Goal: Transaction & Acquisition: Book appointment/travel/reservation

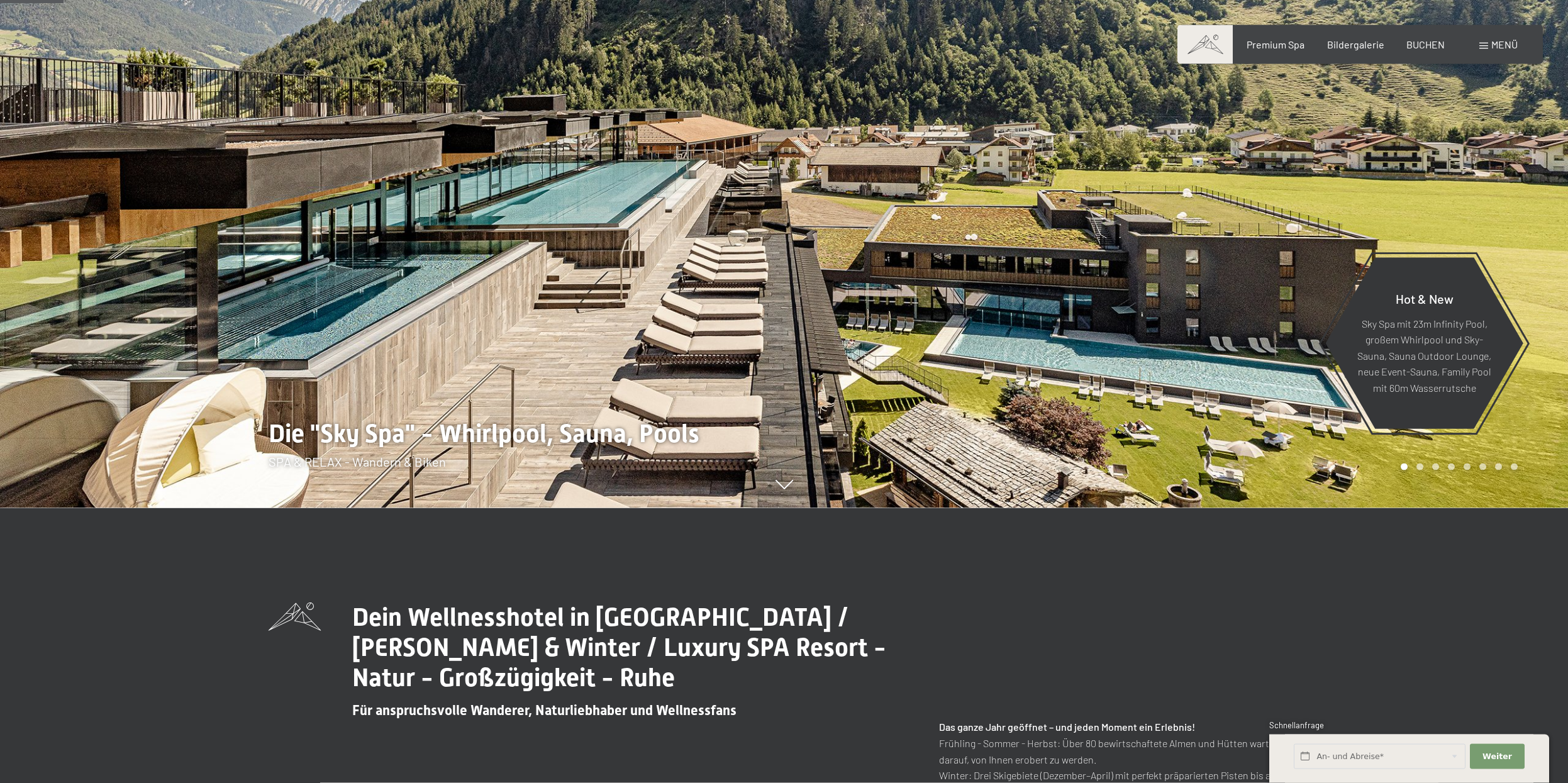
scroll to position [129, 0]
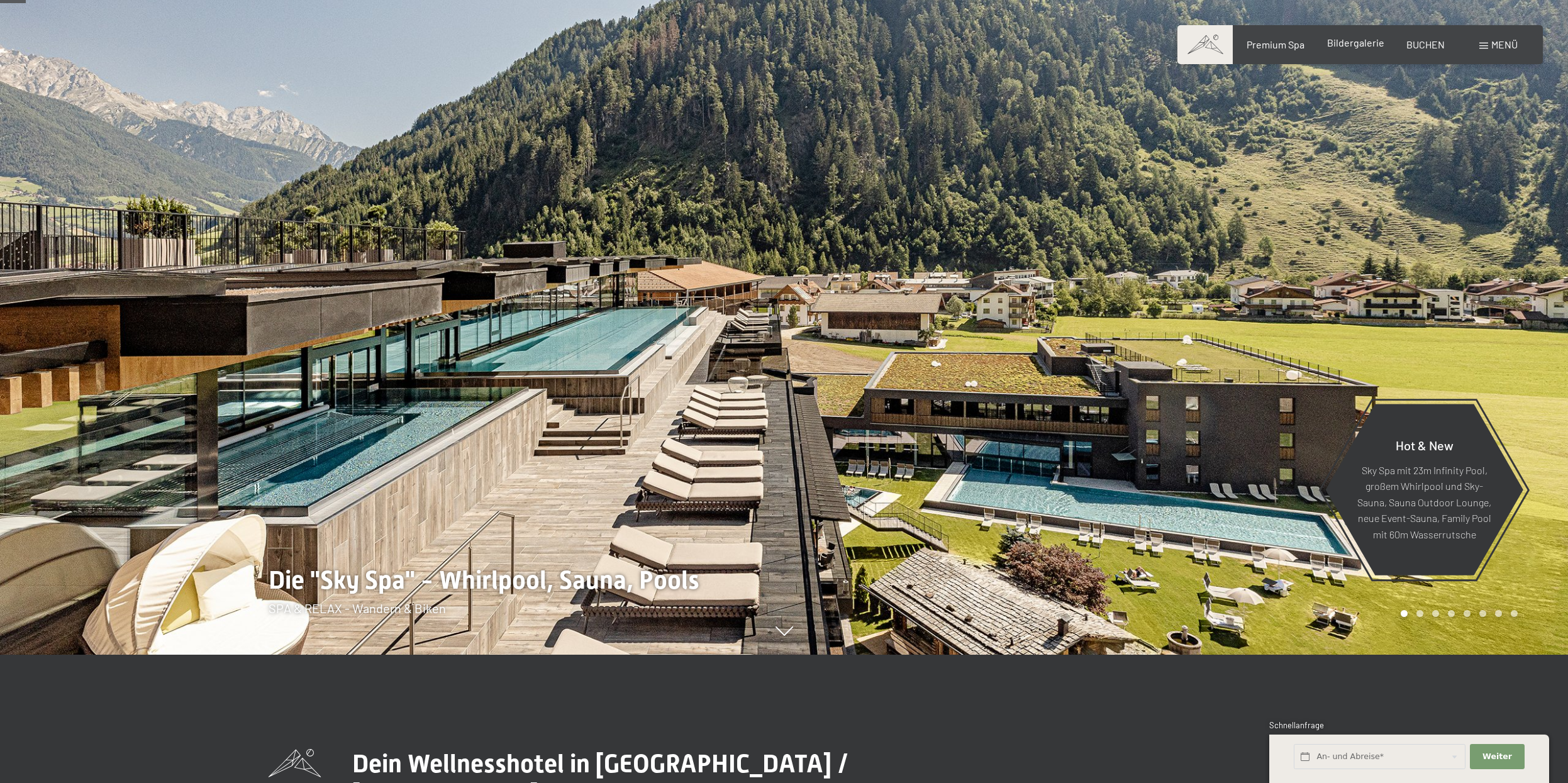
click at [1374, 47] on span "Bildergalerie" at bounding box center [1356, 43] width 57 height 12
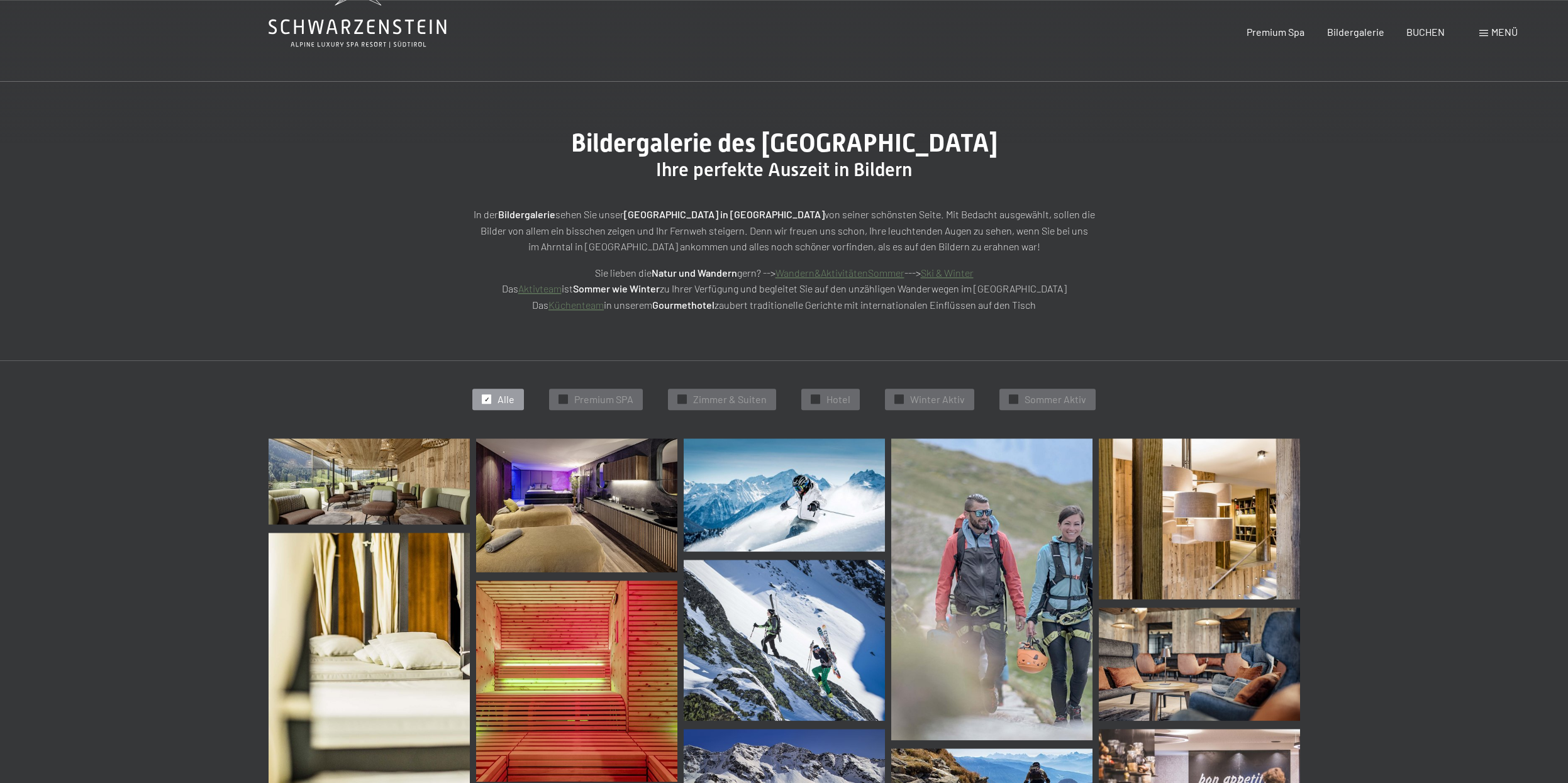
scroll to position [256, 0]
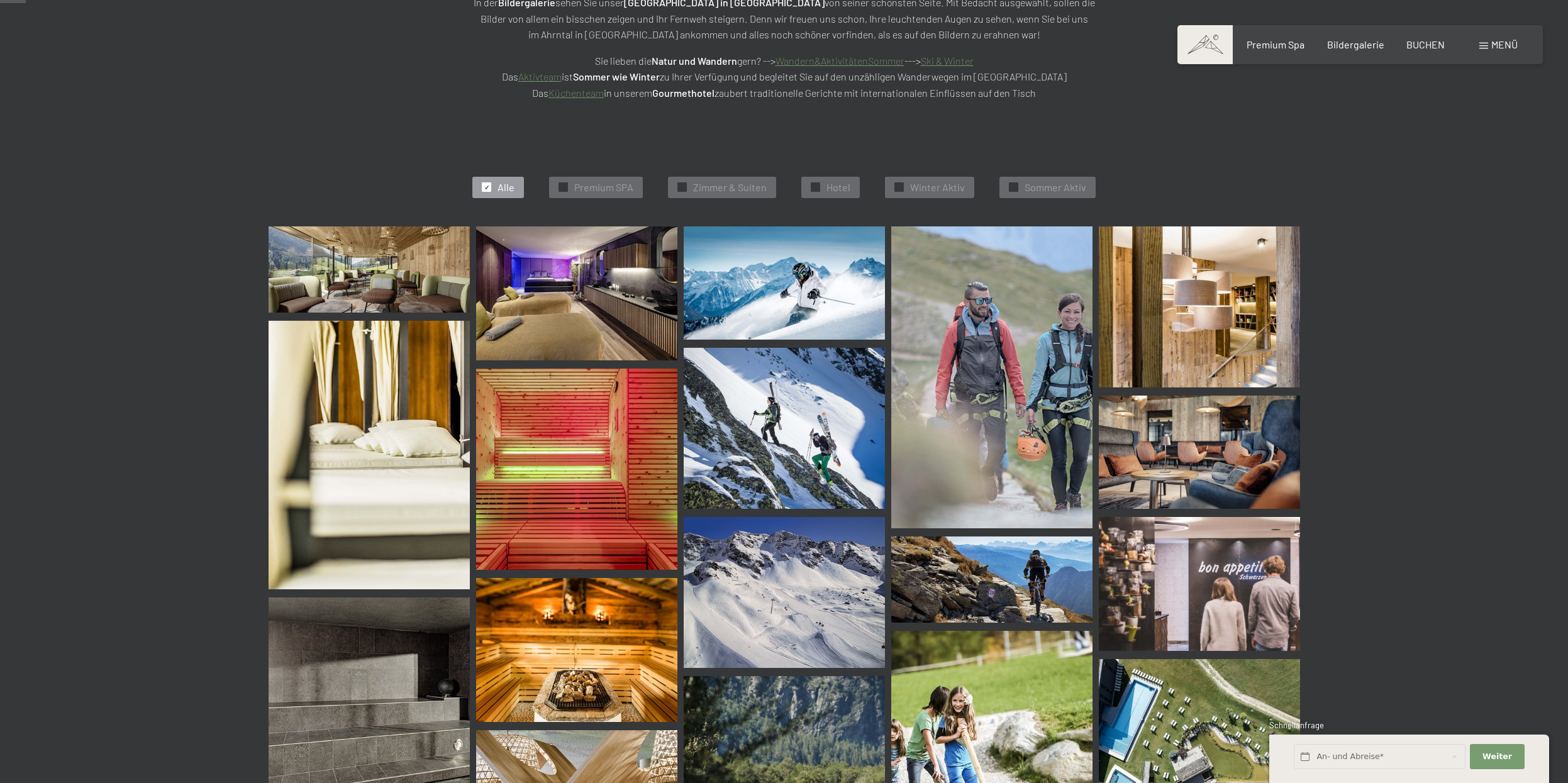
click at [617, 522] on img at bounding box center [576, 468] width 201 height 201
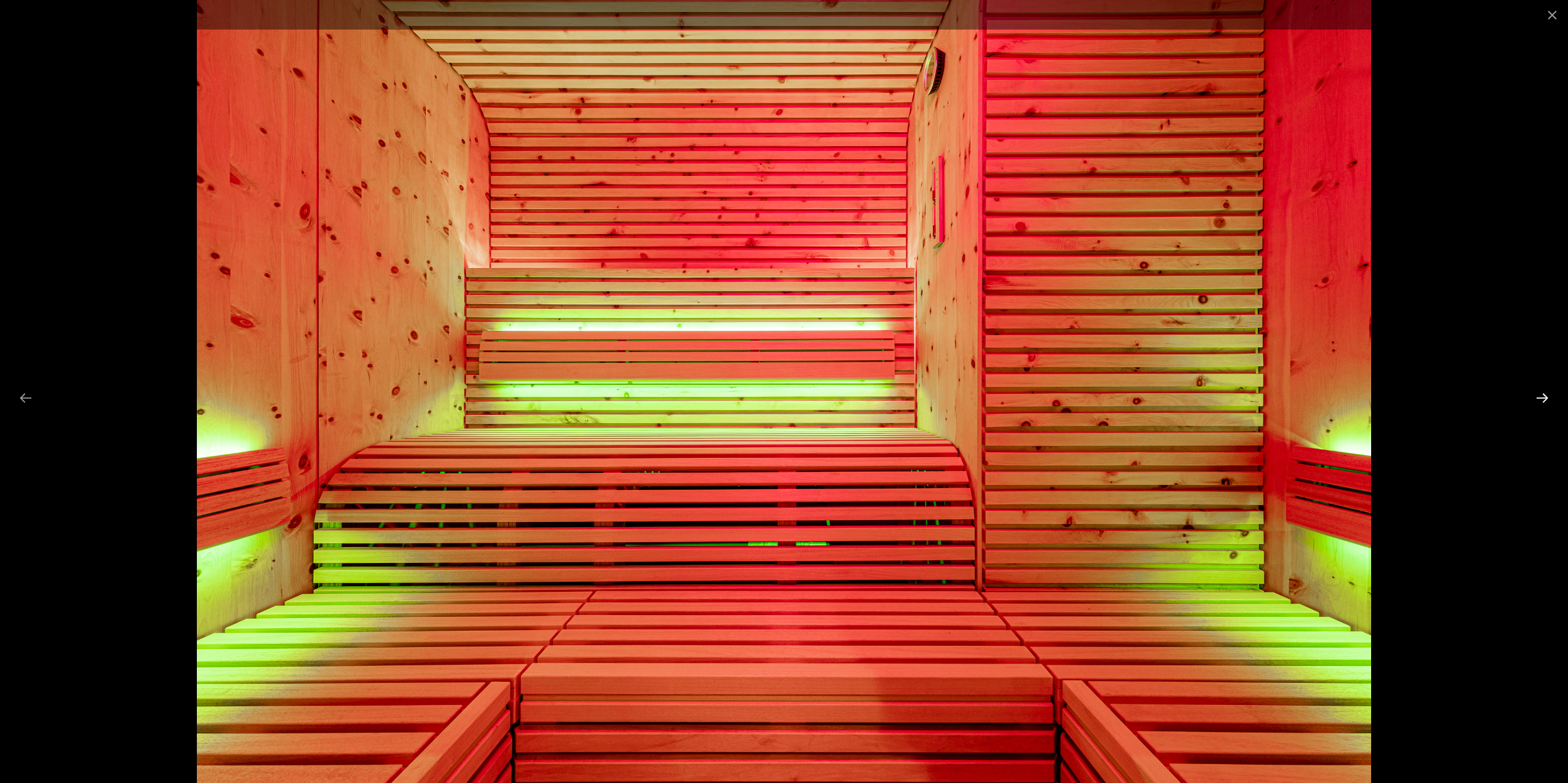
click at [1547, 398] on button "Next slide" at bounding box center [1542, 398] width 27 height 25
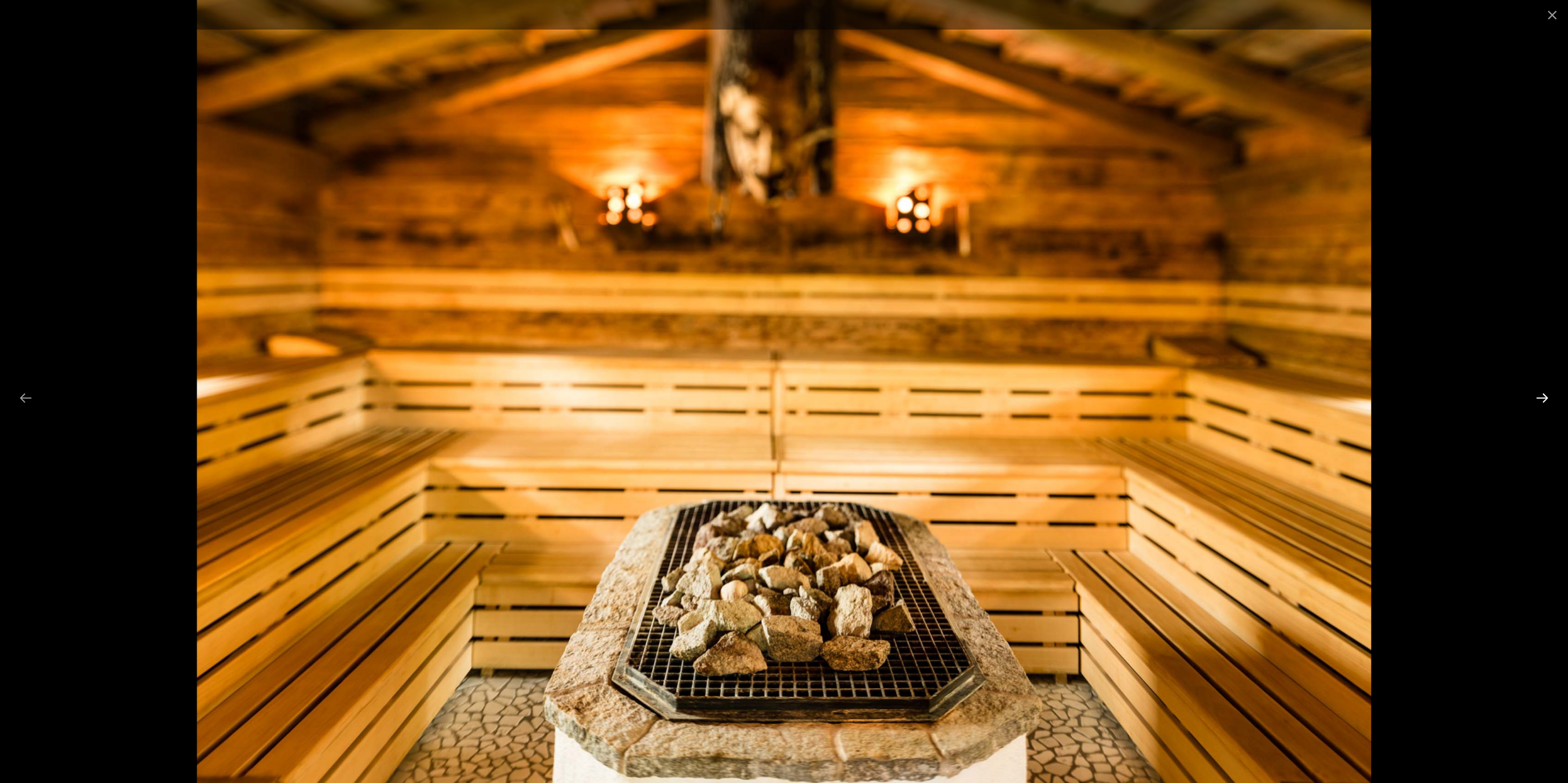
click at [1547, 398] on button "Next slide" at bounding box center [1542, 398] width 27 height 25
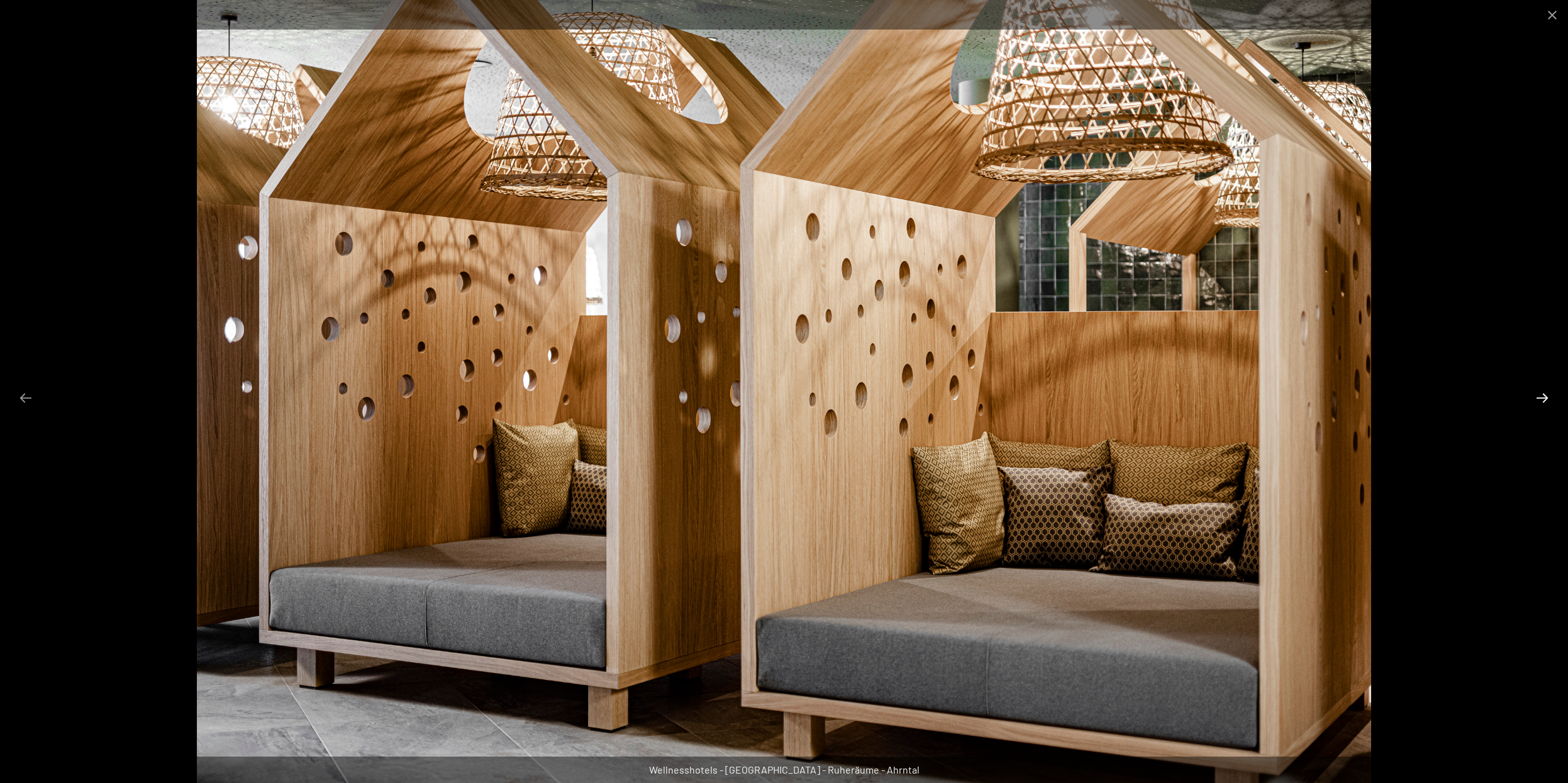
click at [1547, 398] on button "Next slide" at bounding box center [1542, 398] width 27 height 25
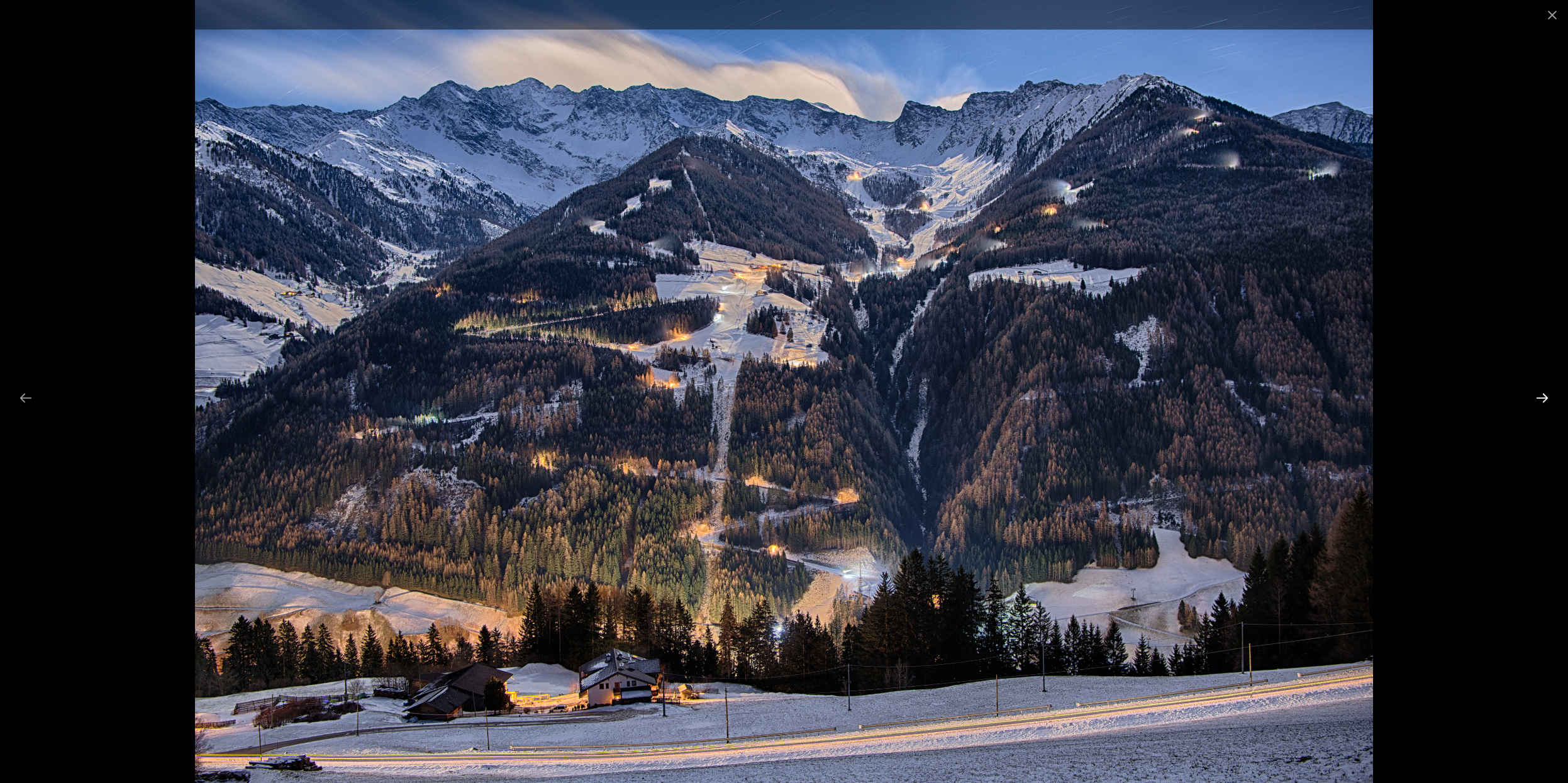
click at [1547, 398] on button "Next slide" at bounding box center [1542, 398] width 27 height 25
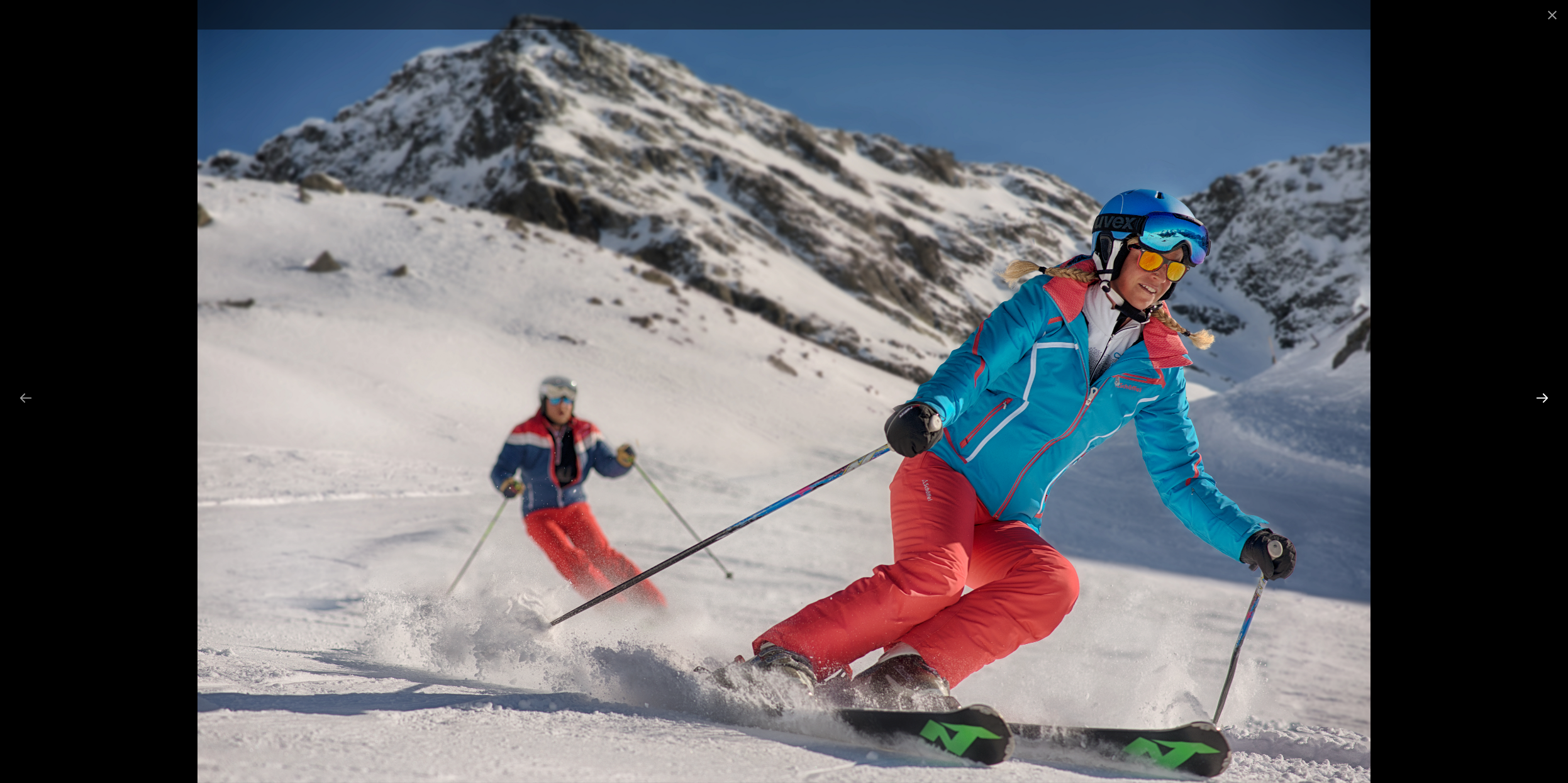
click at [1547, 398] on button "Next slide" at bounding box center [1542, 398] width 27 height 25
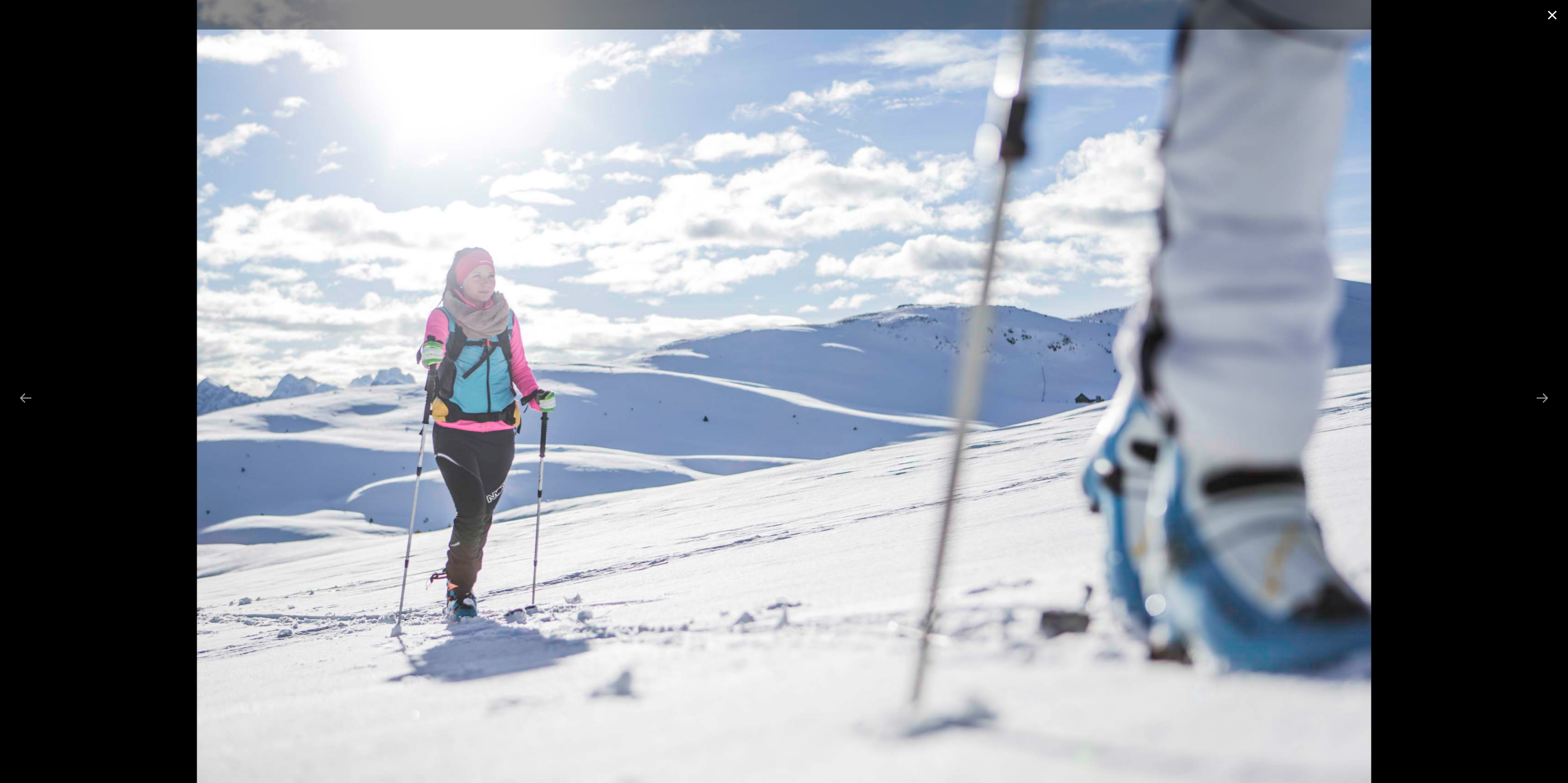
click at [1552, 16] on button "Close gallery" at bounding box center [1552, 15] width 32 height 30
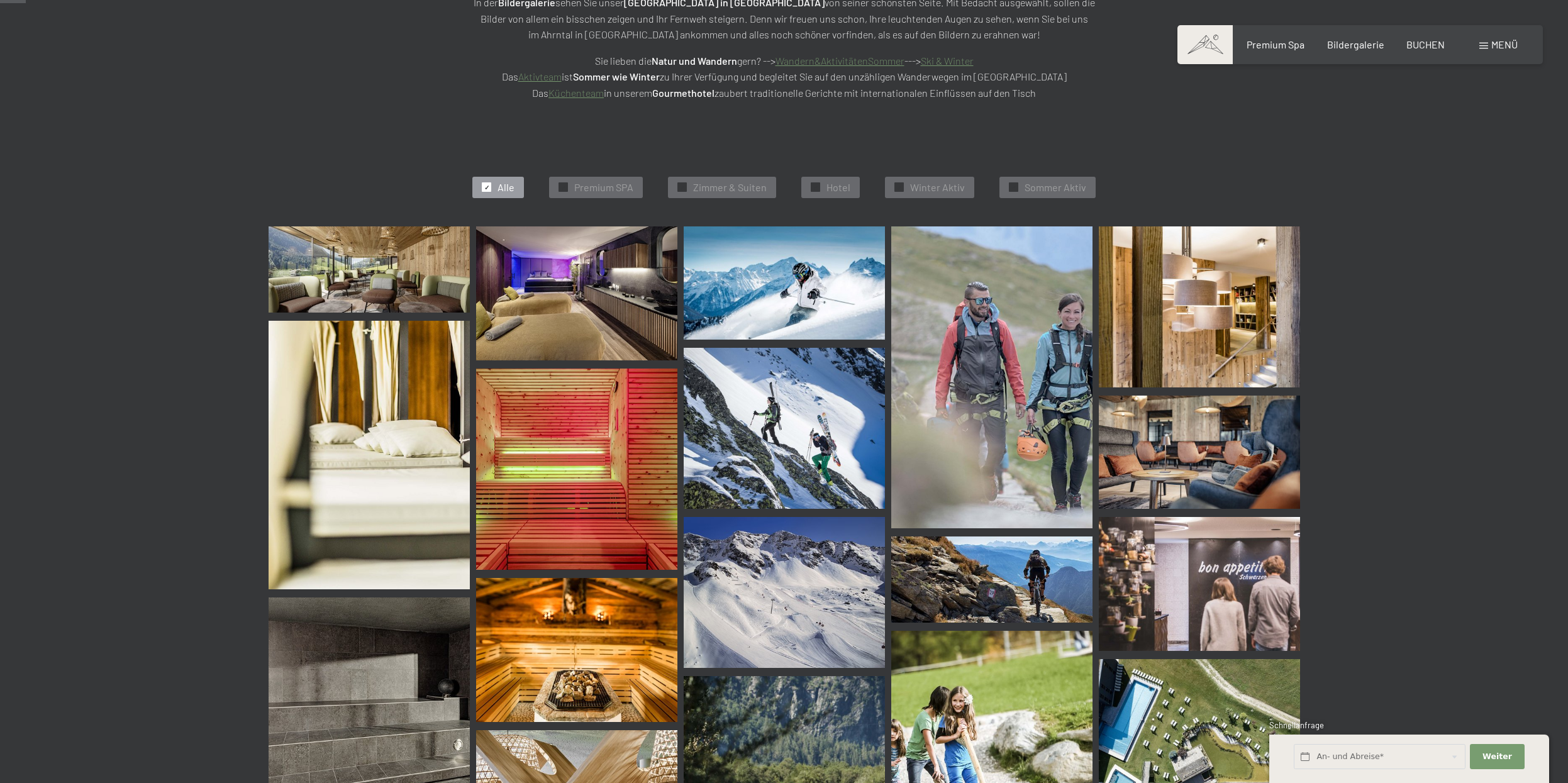
click at [707, 198] on div "✓ Alle ✓ Premium SPA ✓ Zimmer & Suiten ✓ Hotel ✓ Winter Aktiv ✓ Sommer Aktiv" at bounding box center [784, 187] width 1157 height 78
click at [707, 197] on div "✓ Zimmer & Suiten" at bounding box center [722, 188] width 108 height 22
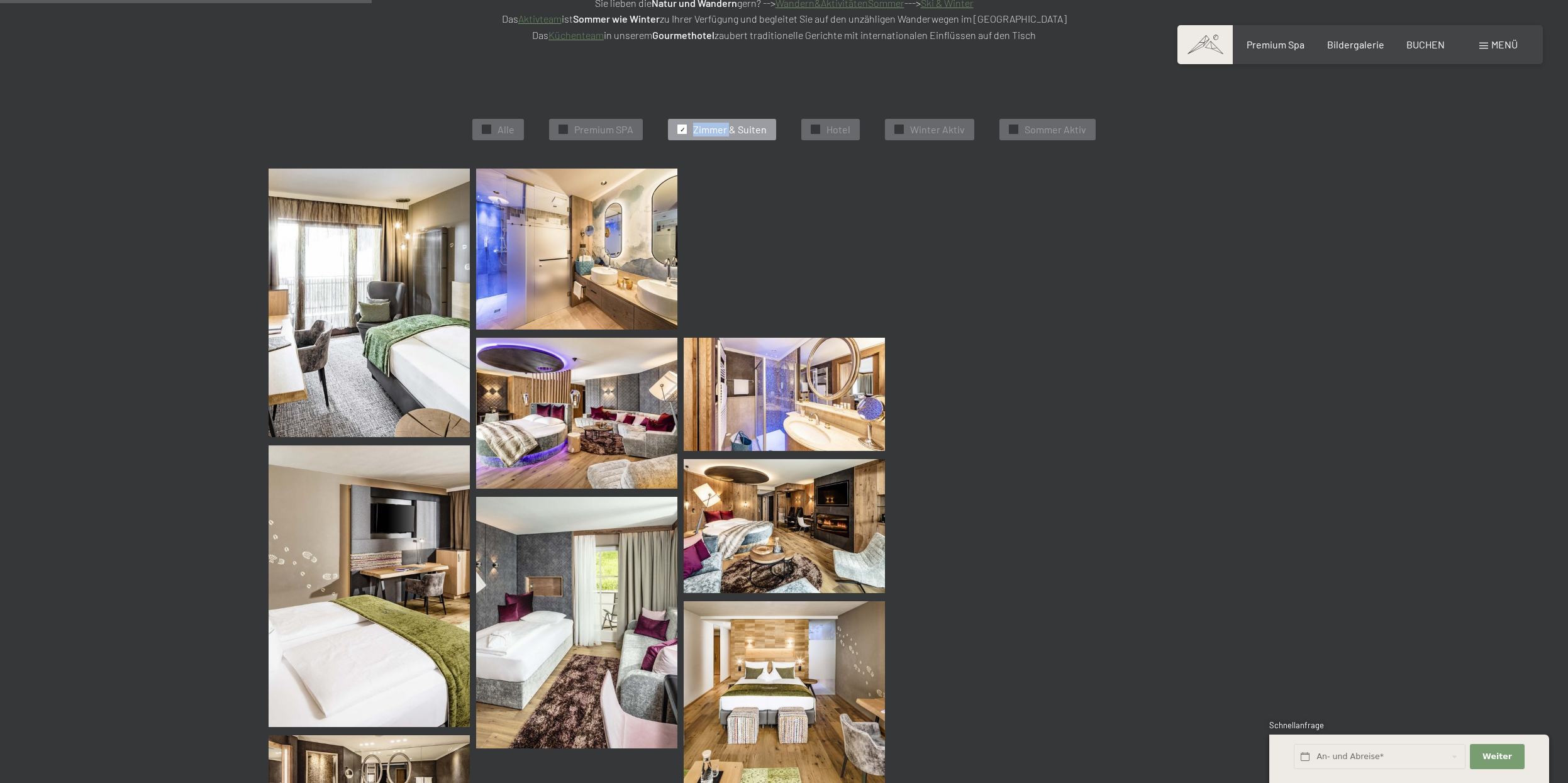
scroll to position [317, 0]
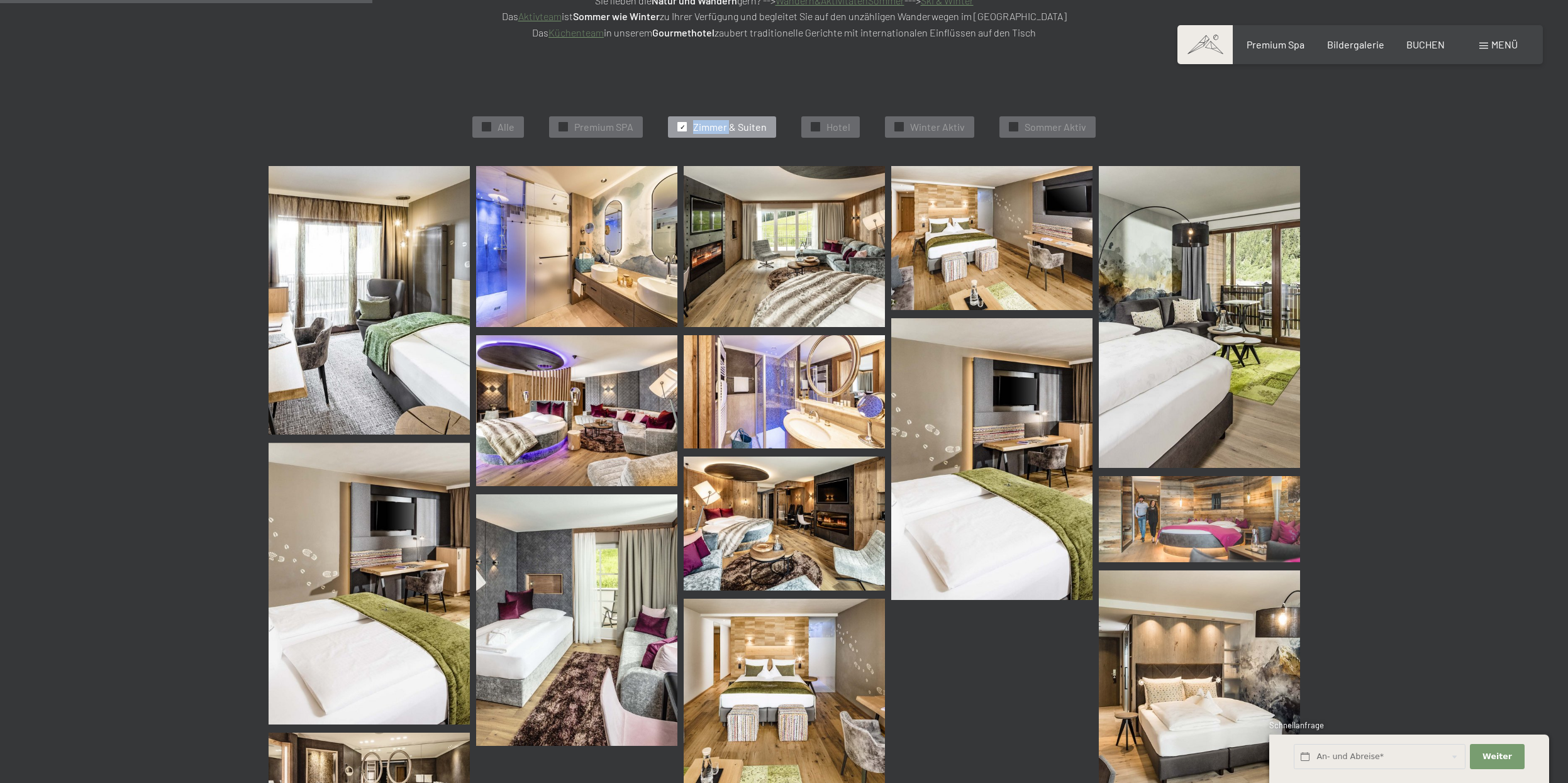
click at [637, 422] on img at bounding box center [576, 411] width 201 height 151
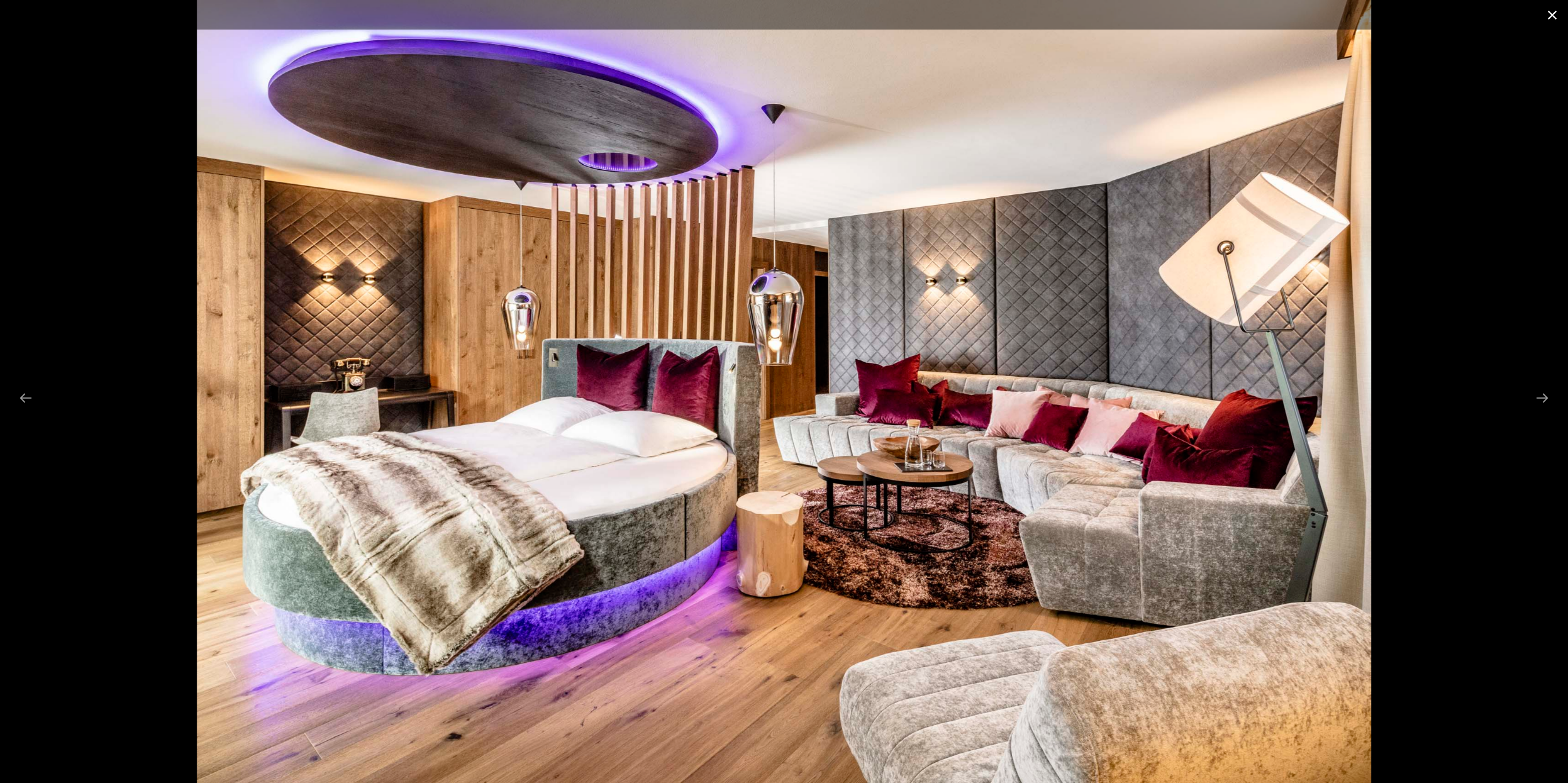
click at [1545, 15] on button "Close gallery" at bounding box center [1552, 15] width 32 height 30
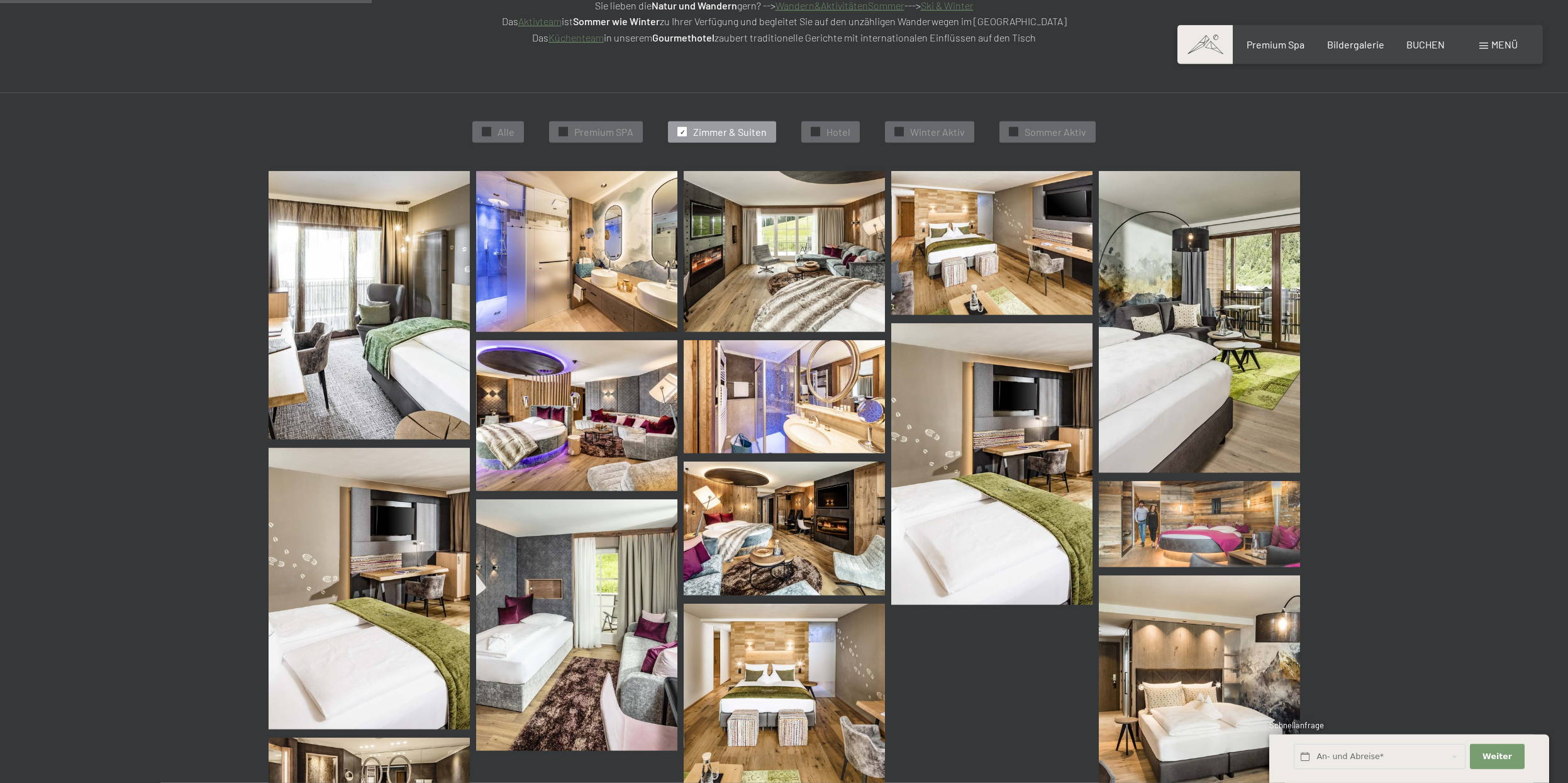
scroll to position [0, 0]
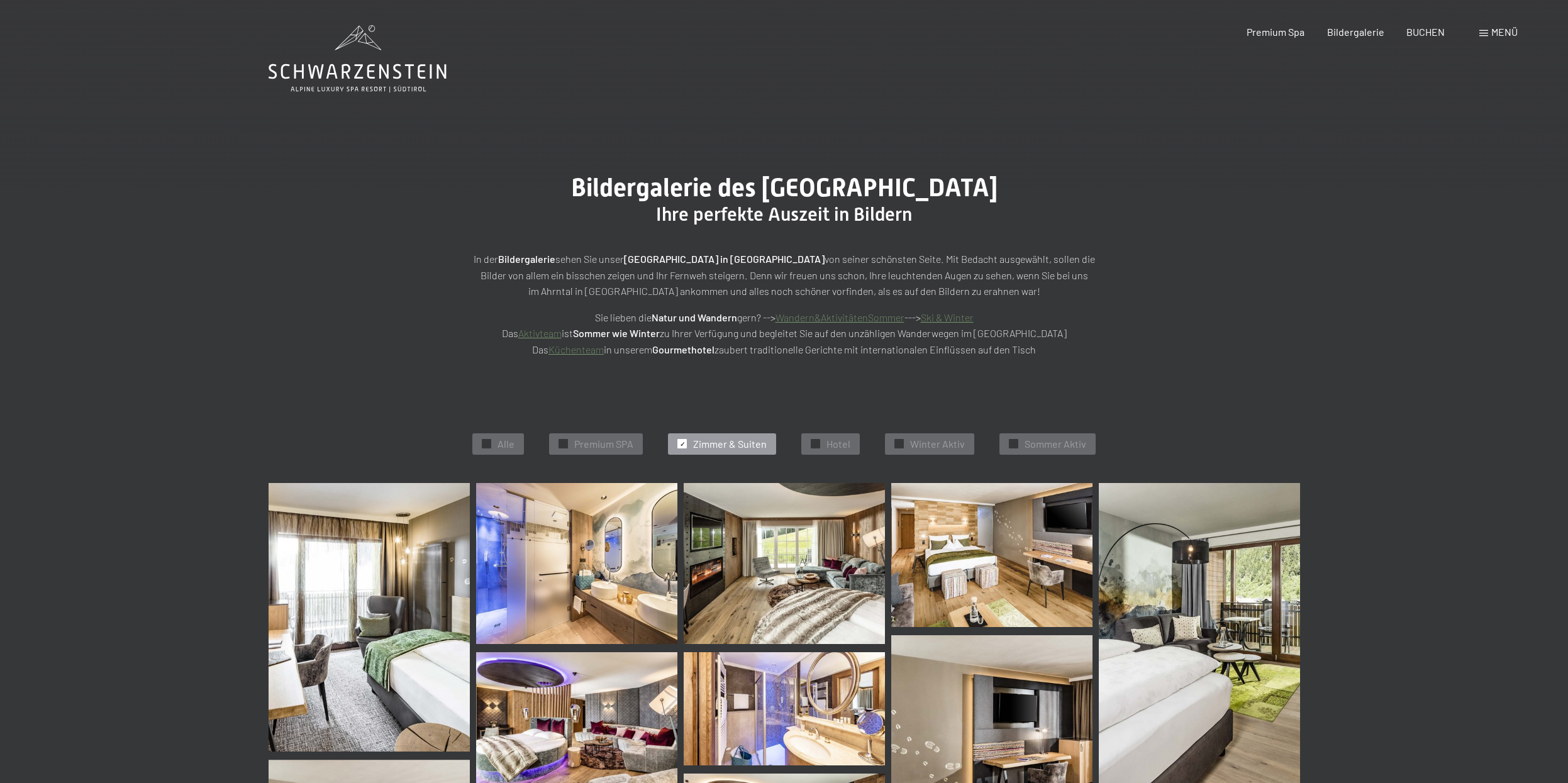
click at [1493, 30] on span "Menü" at bounding box center [1505, 32] width 27 height 12
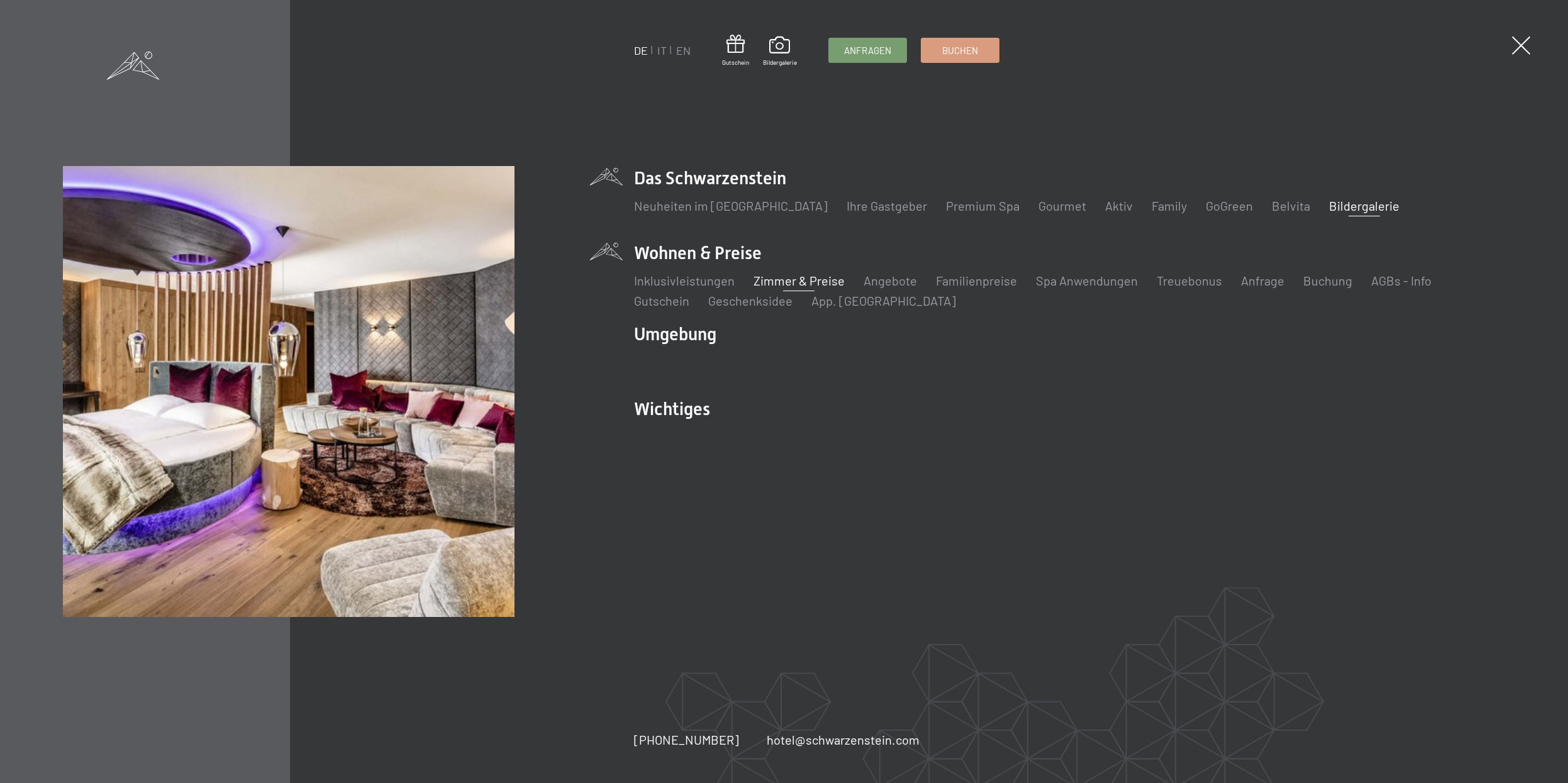
click at [785, 287] on link "Zimmer & Preise" at bounding box center [799, 280] width 91 height 15
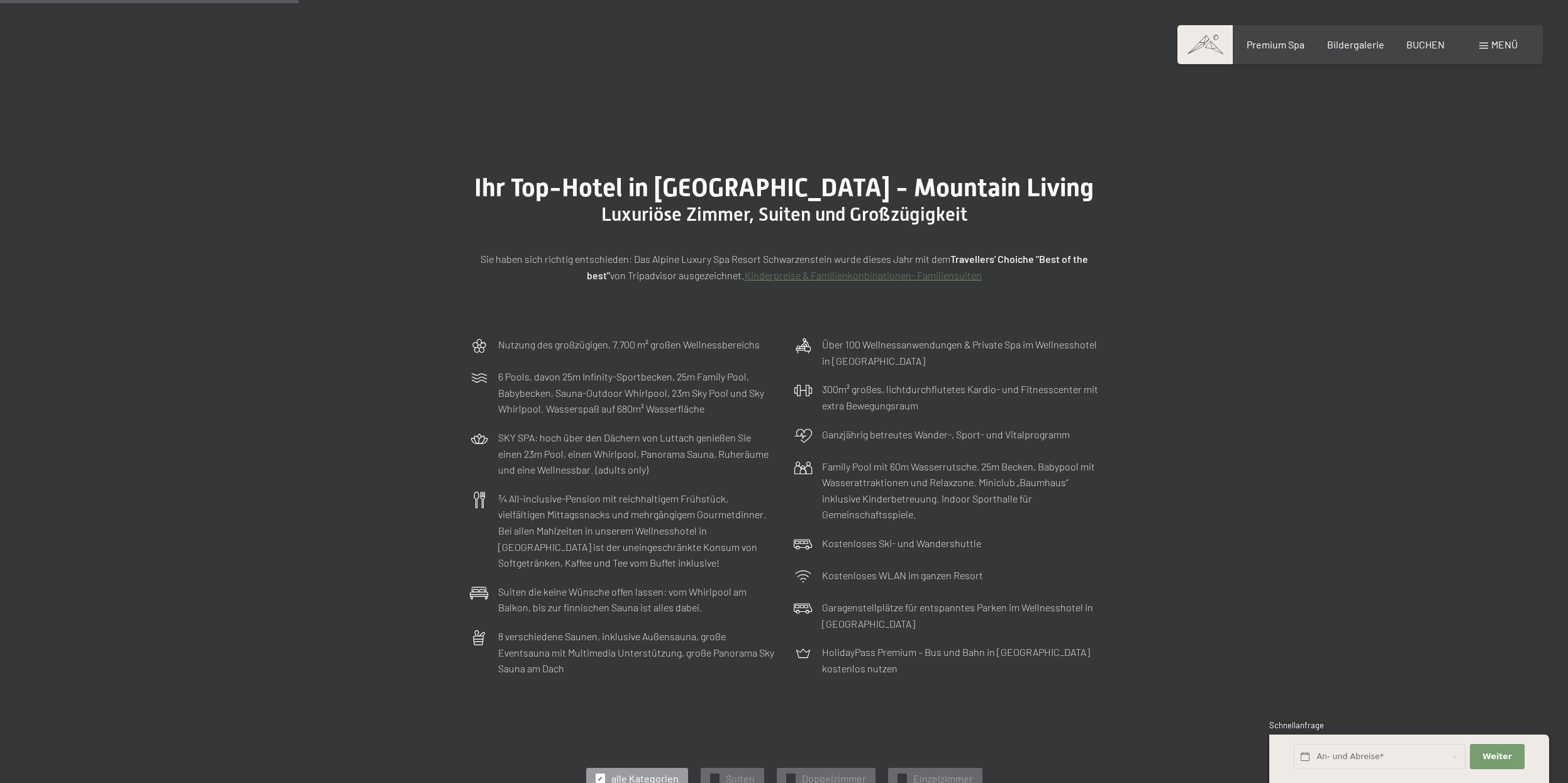
scroll to position [770, 0]
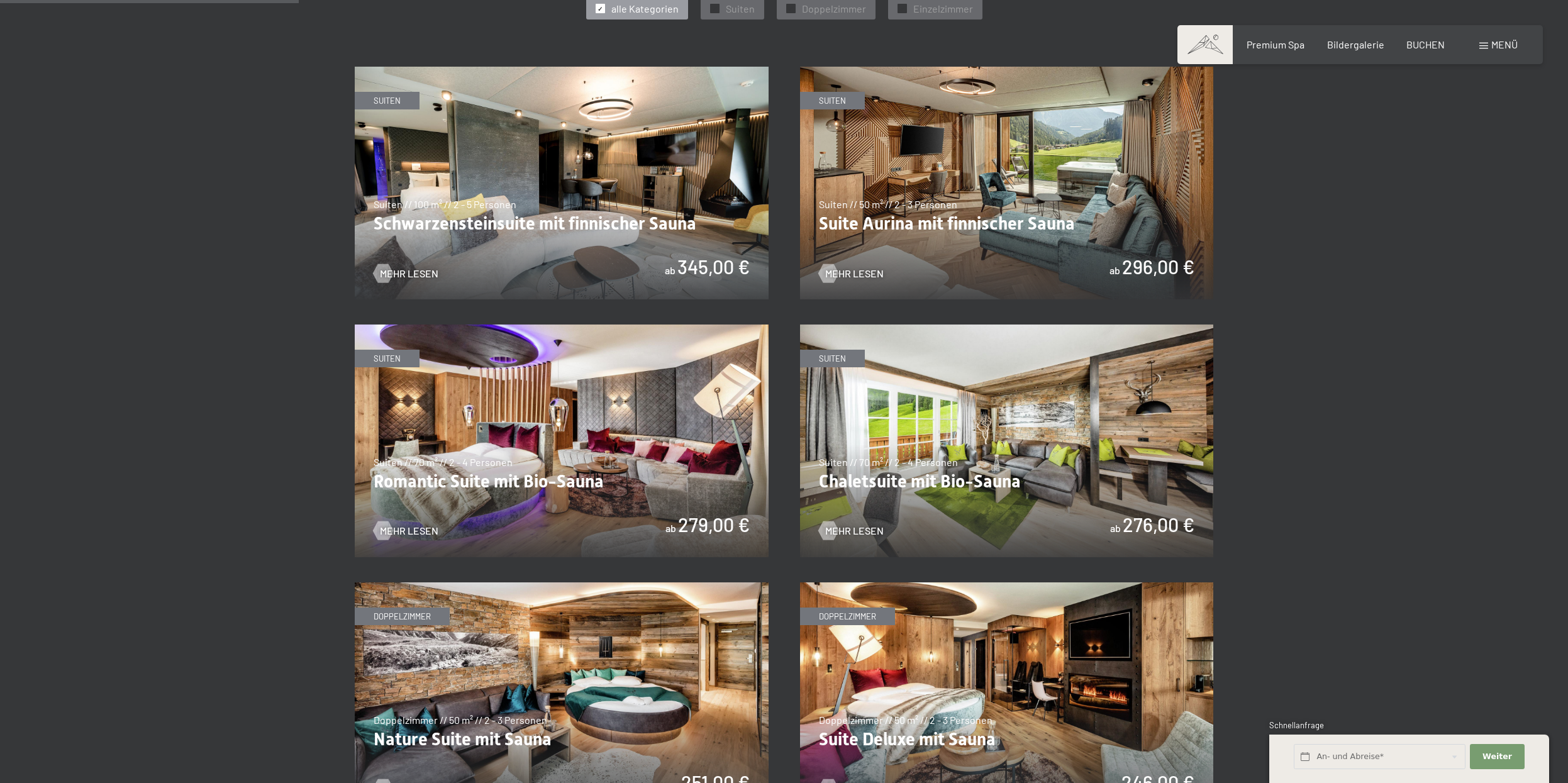
click at [622, 178] on img at bounding box center [561, 182] width 414 height 233
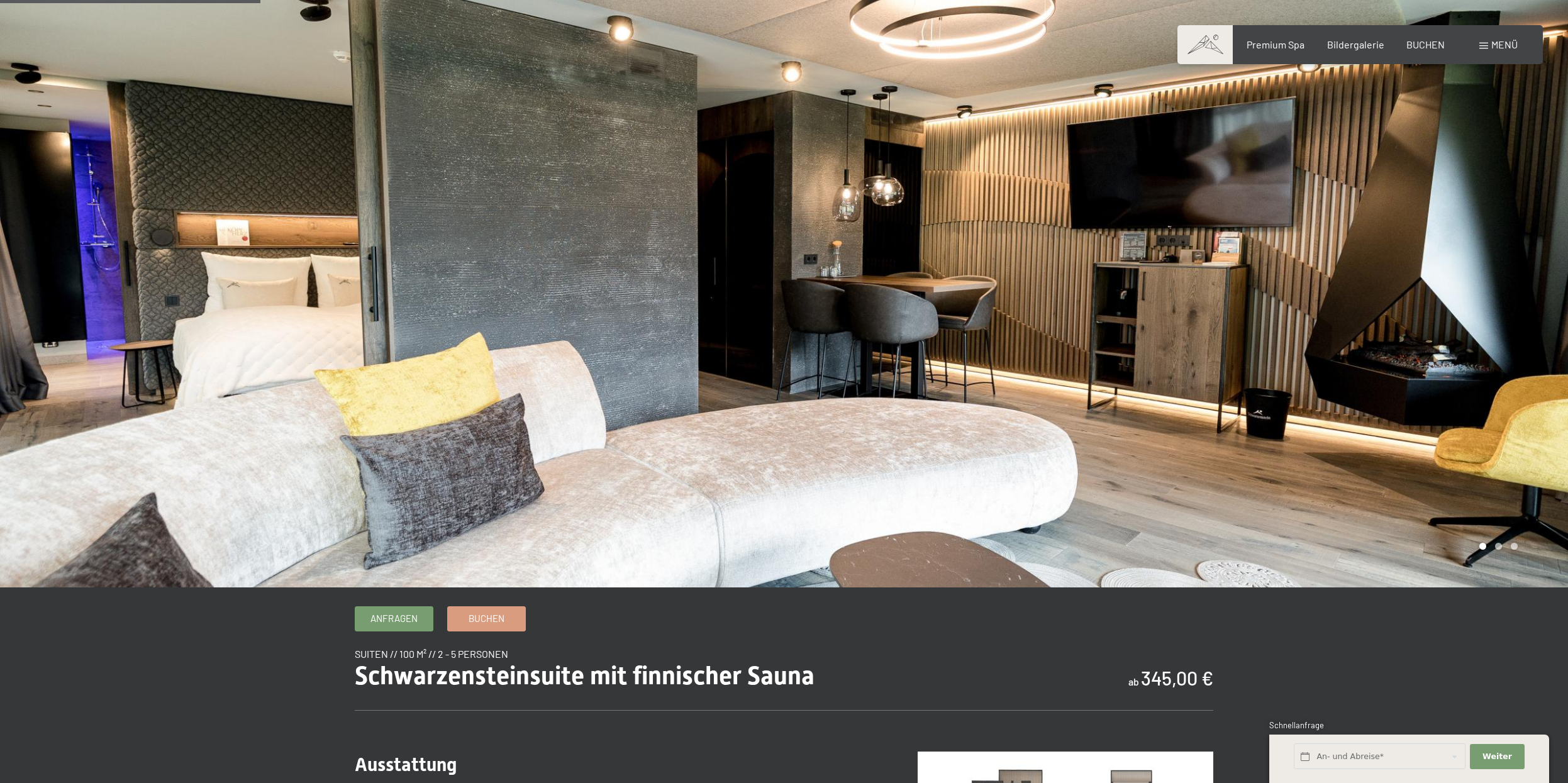
scroll to position [256, 0]
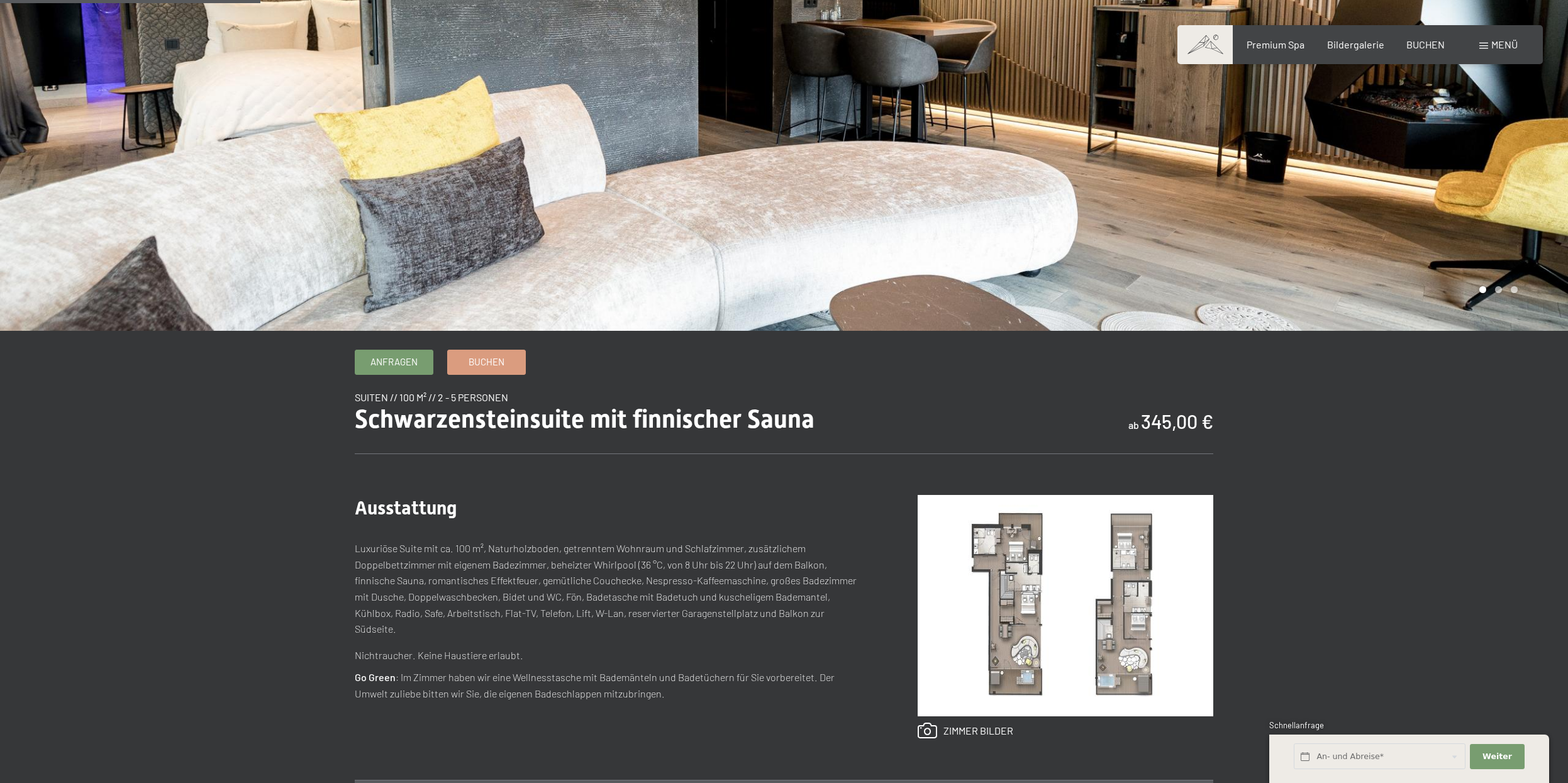
click at [1019, 565] on img at bounding box center [1065, 606] width 296 height 222
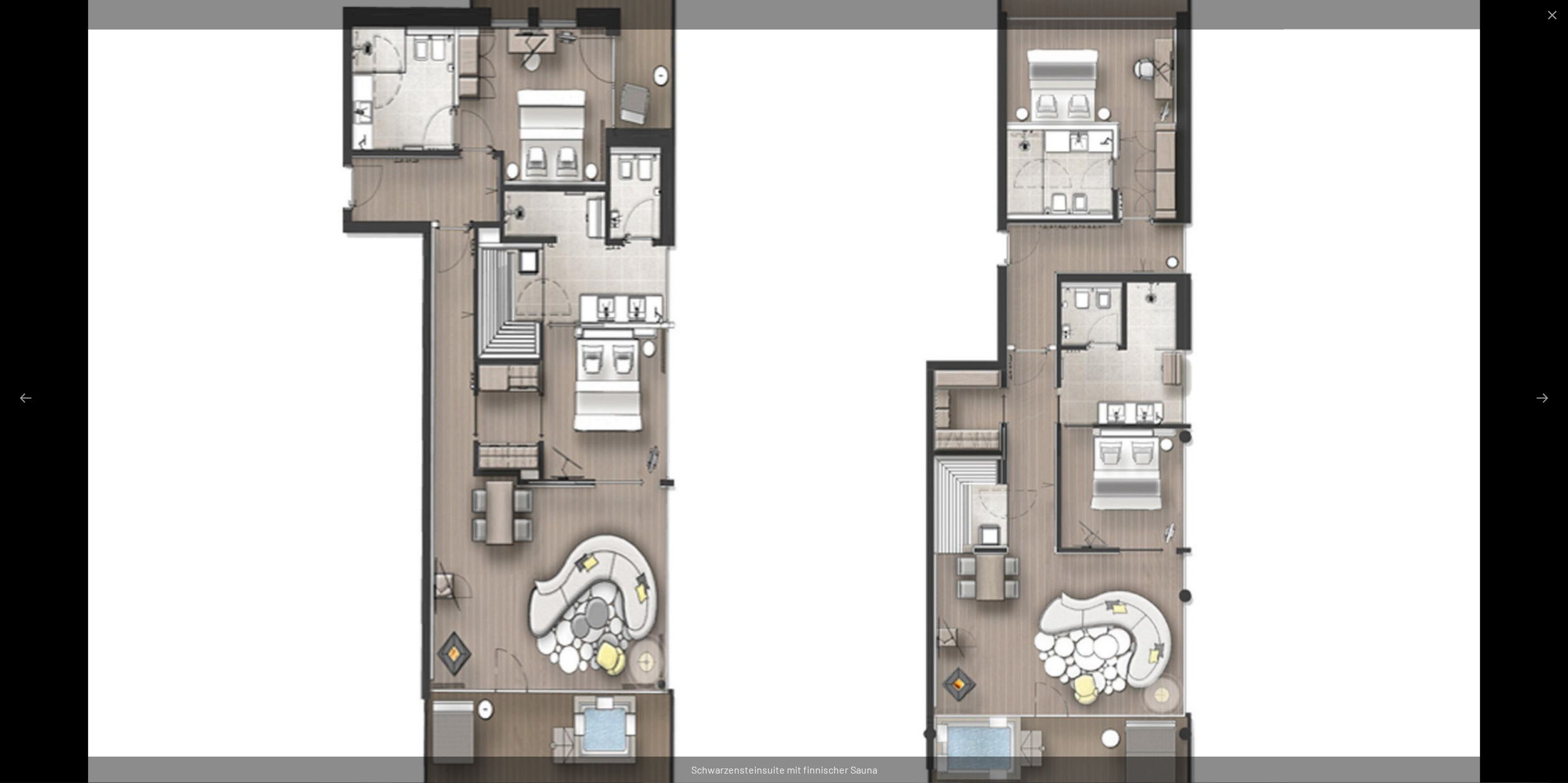
scroll to position [129, 0]
click at [1549, 20] on button "Close gallery" at bounding box center [1552, 15] width 32 height 30
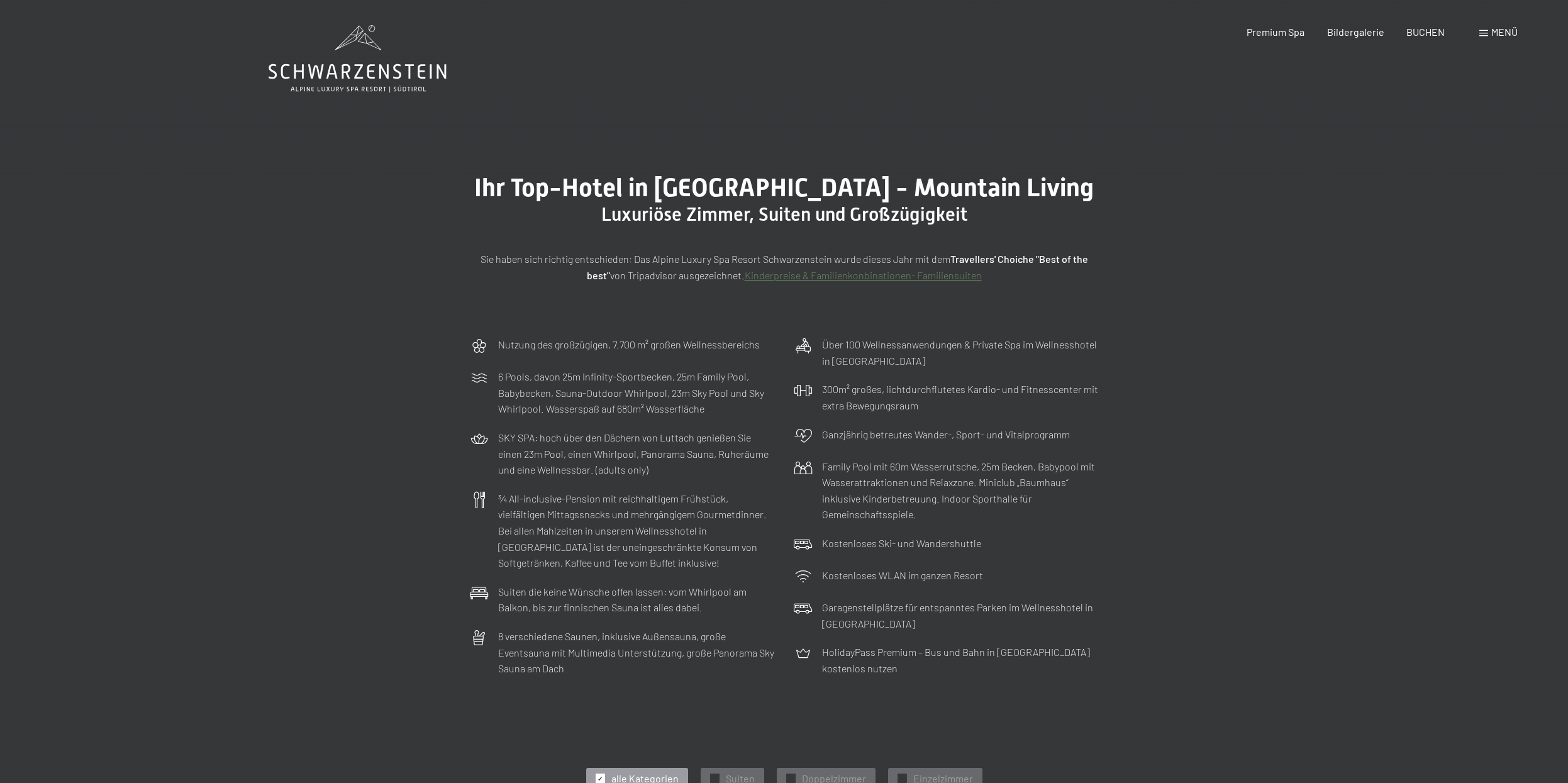
click at [1487, 31] on span at bounding box center [1484, 34] width 9 height 6
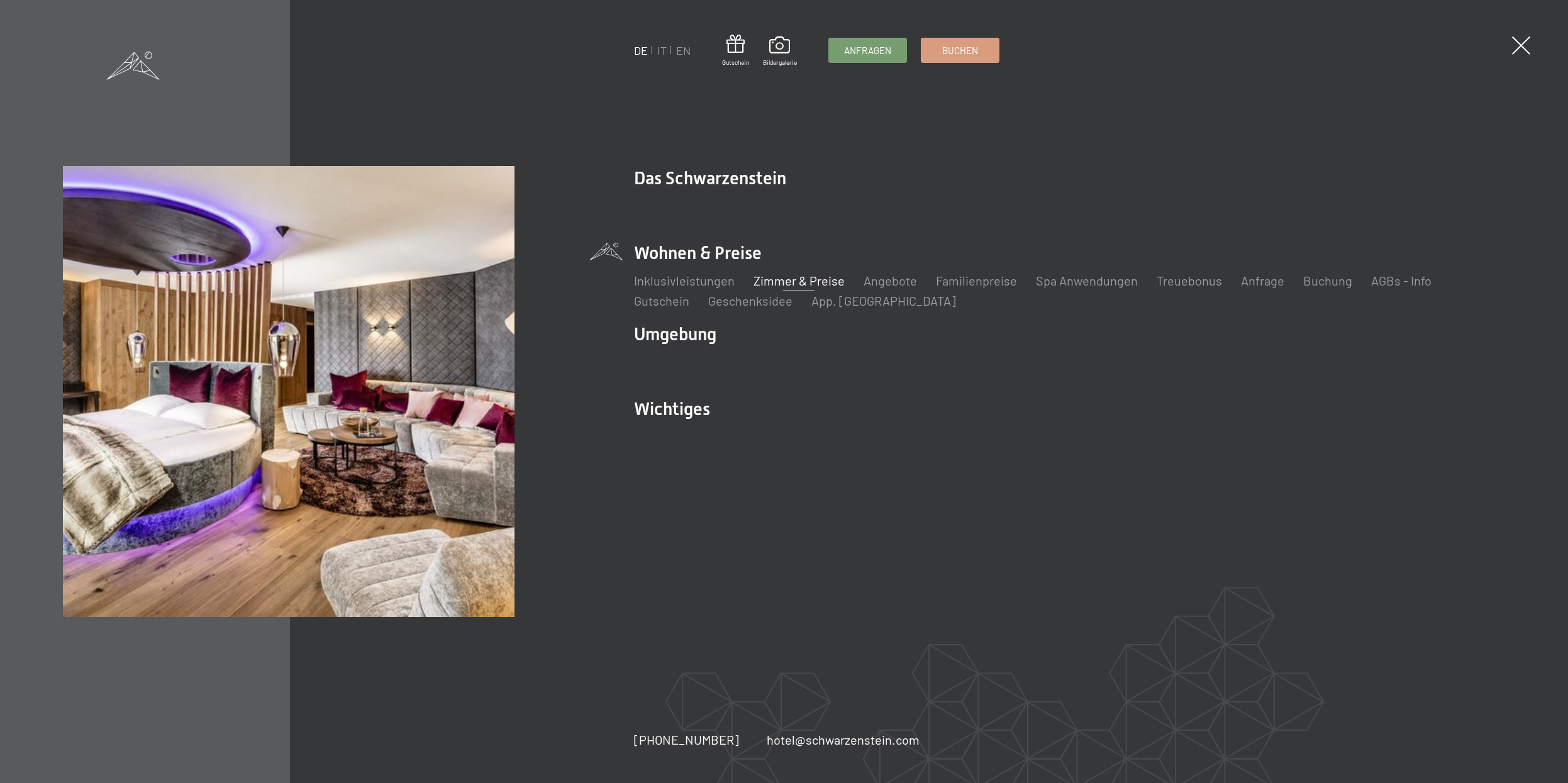
click at [803, 277] on link "Zimmer & Preise" at bounding box center [799, 280] width 91 height 15
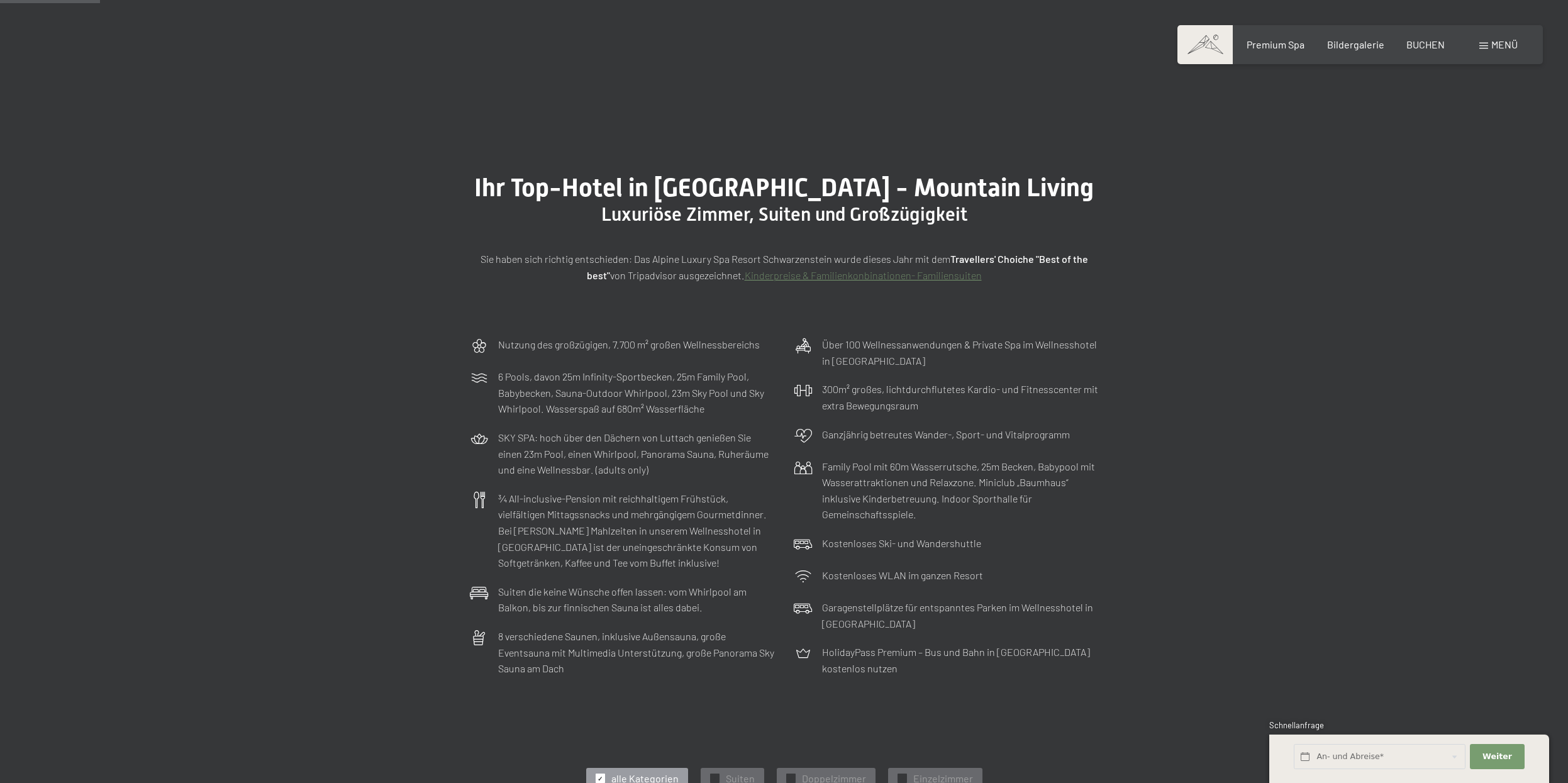
scroll to position [256, 0]
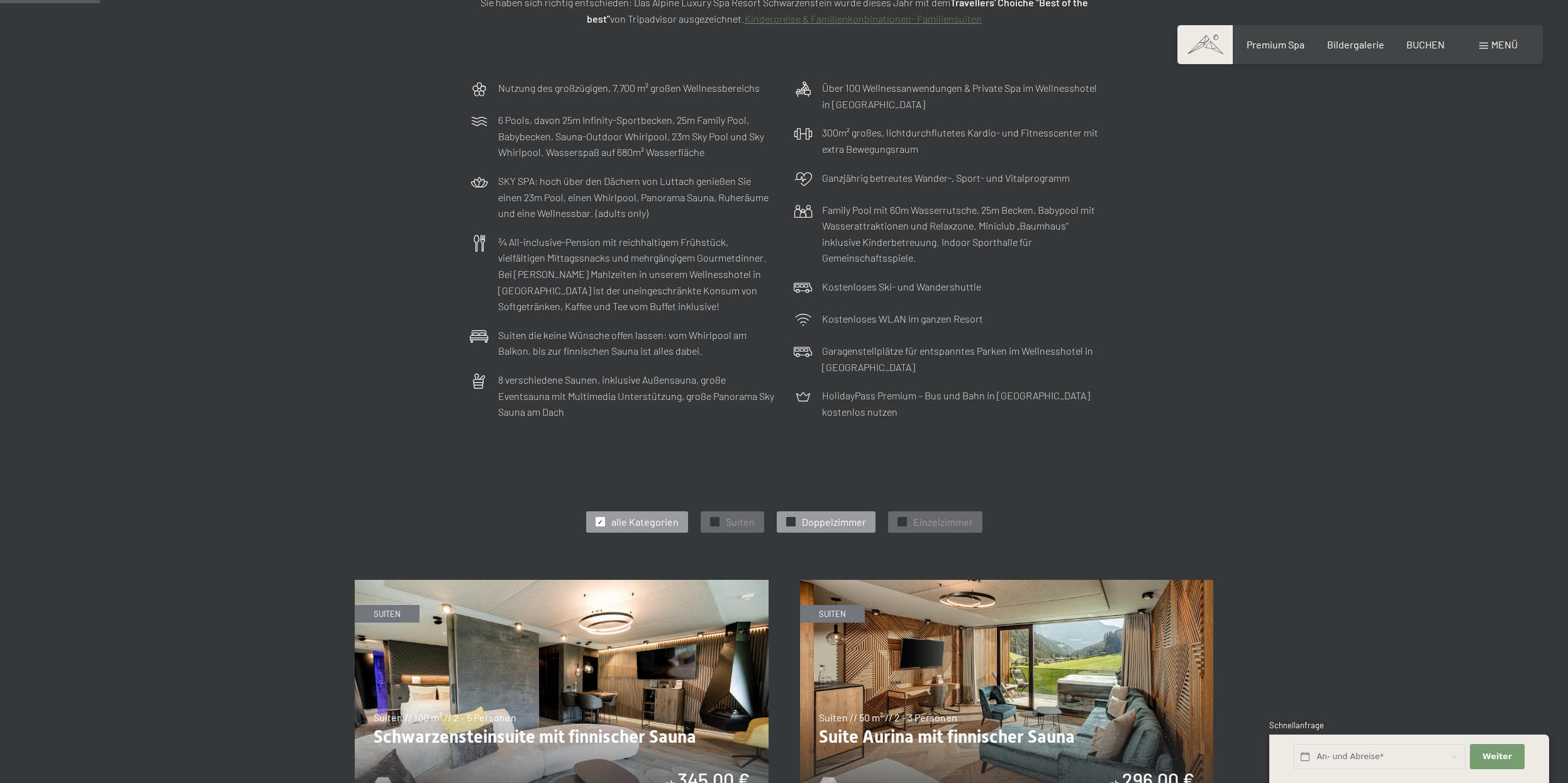
click at [810, 529] on span "Doppelzimmer" at bounding box center [833, 522] width 64 height 14
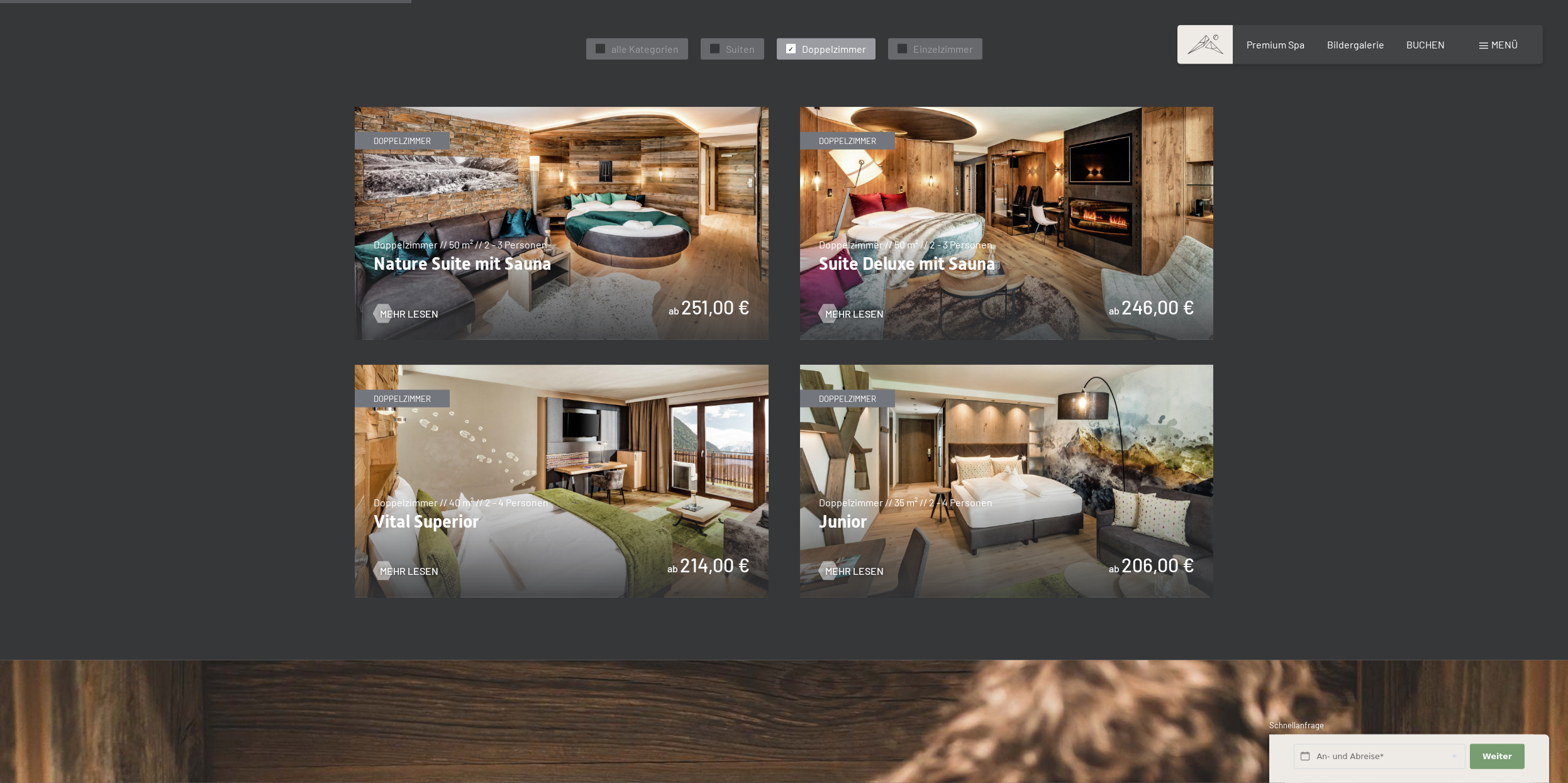
scroll to position [706, 0]
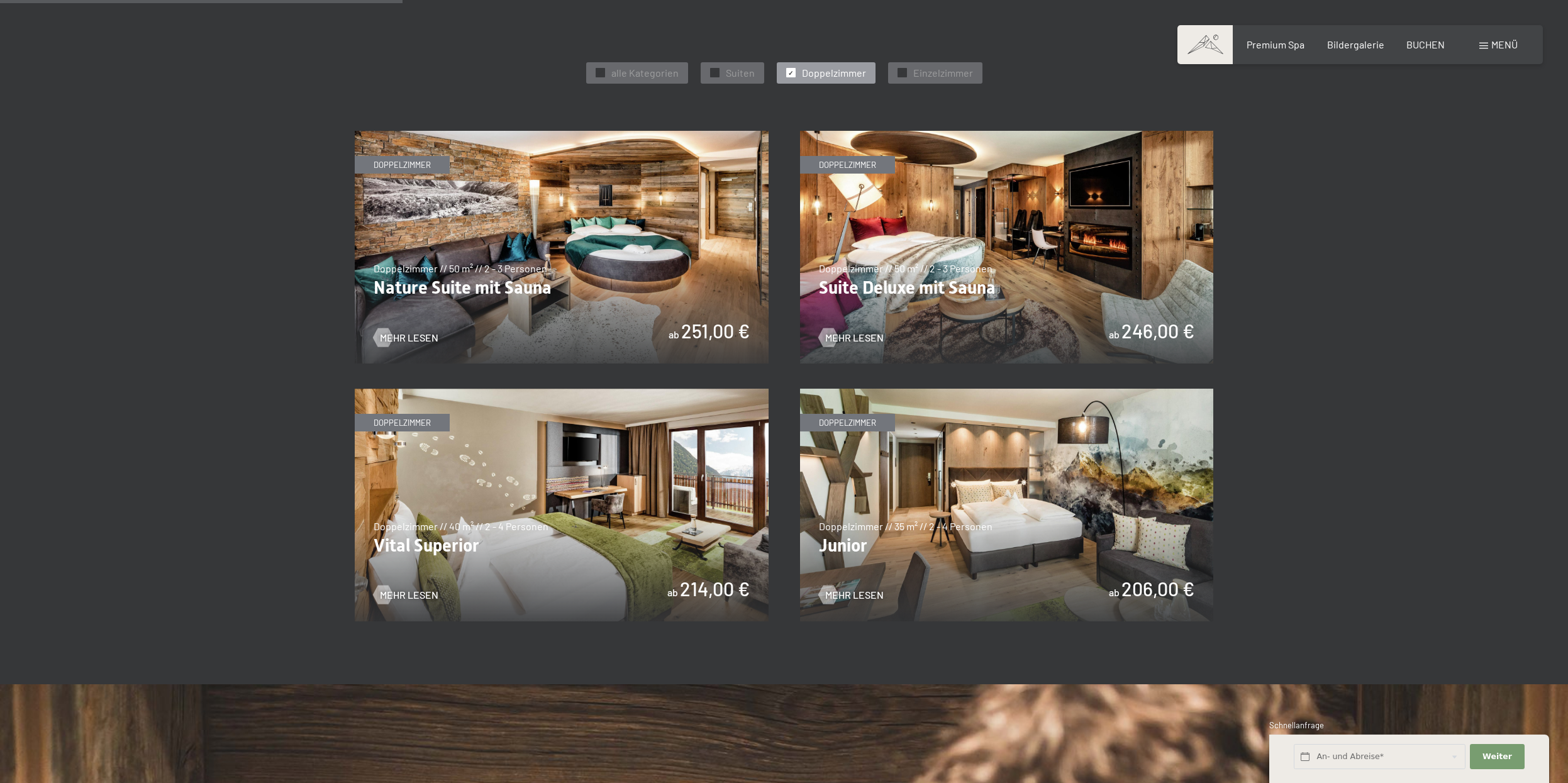
click at [632, 228] on img at bounding box center [561, 246] width 414 height 233
click at [1016, 208] on img at bounding box center [1007, 246] width 414 height 233
click at [744, 66] on span "Suiten" at bounding box center [739, 73] width 29 height 14
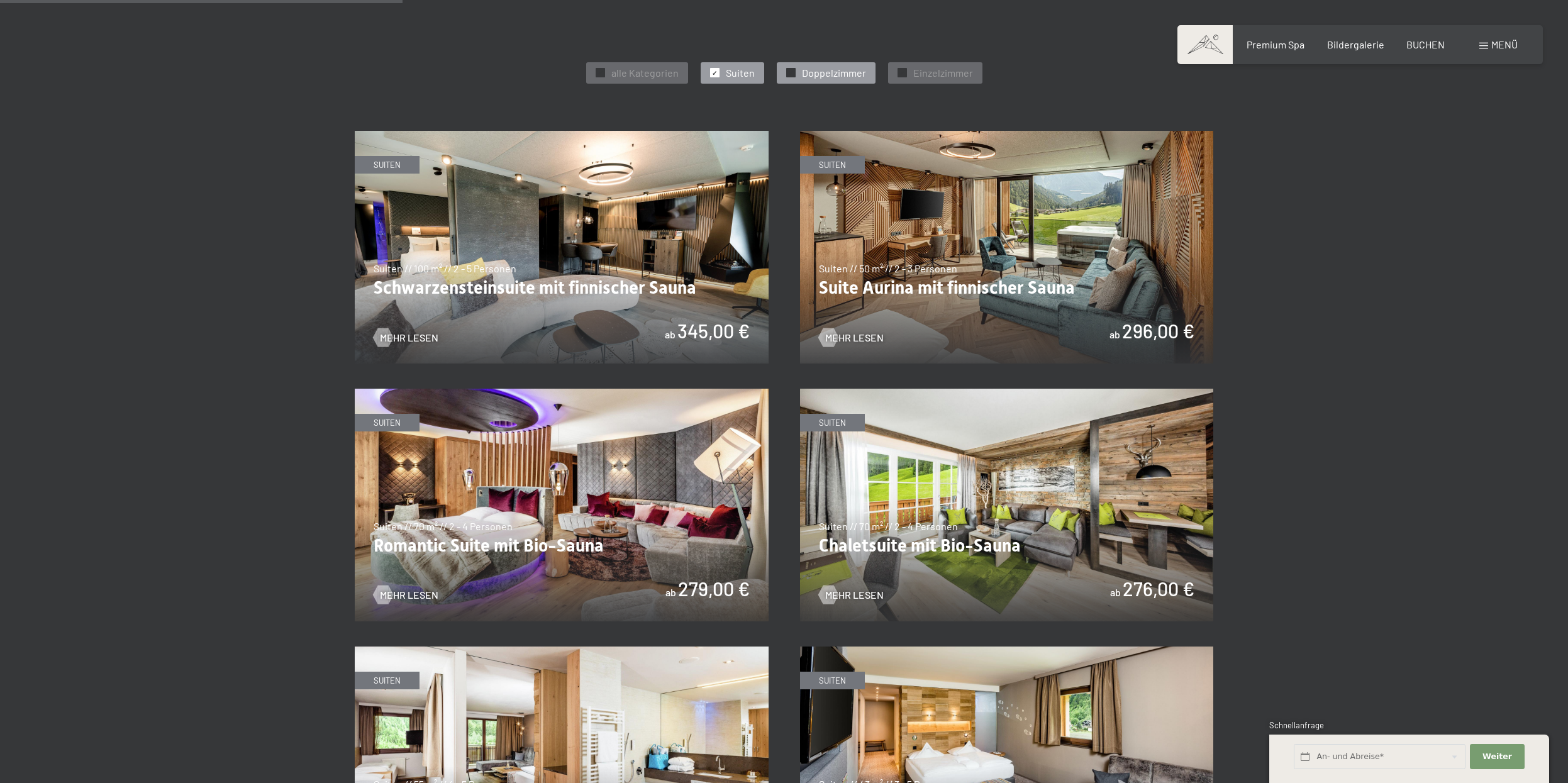
click at [826, 74] on span "Doppelzimmer" at bounding box center [833, 73] width 64 height 14
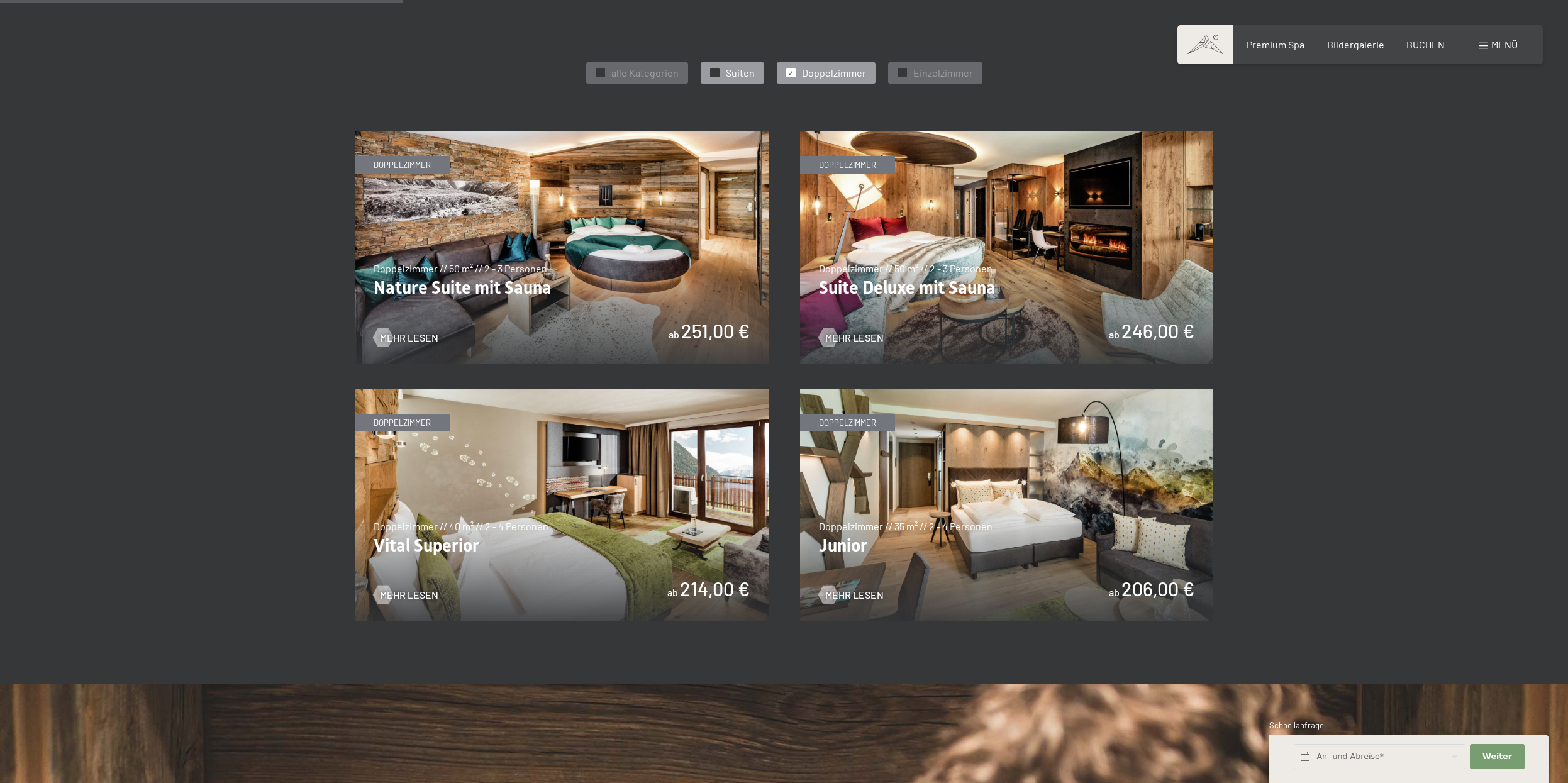
click at [733, 70] on span "Suiten" at bounding box center [739, 73] width 29 height 14
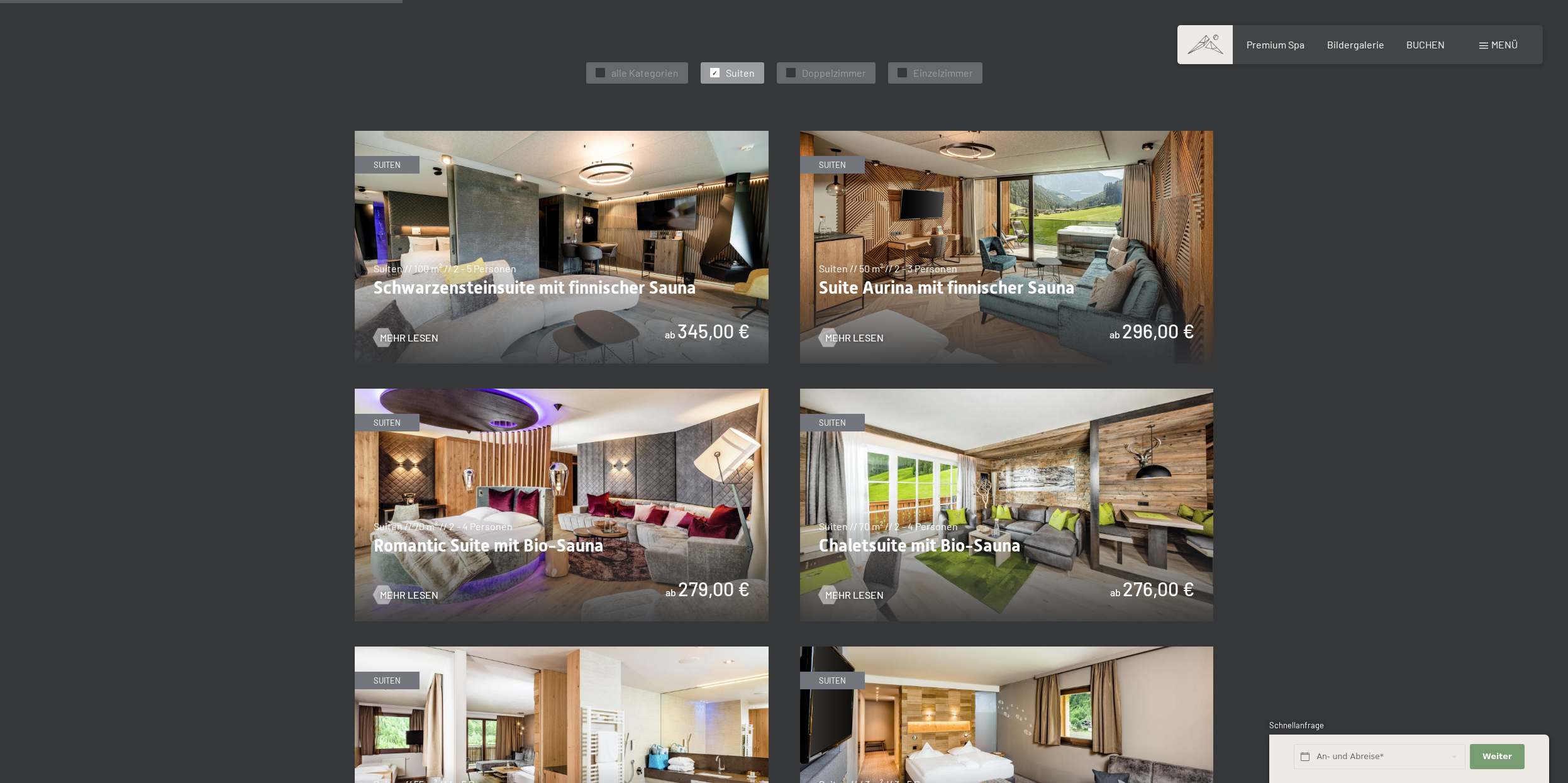
click at [1000, 230] on img at bounding box center [1007, 246] width 414 height 233
click at [696, 263] on img at bounding box center [561, 246] width 414 height 233
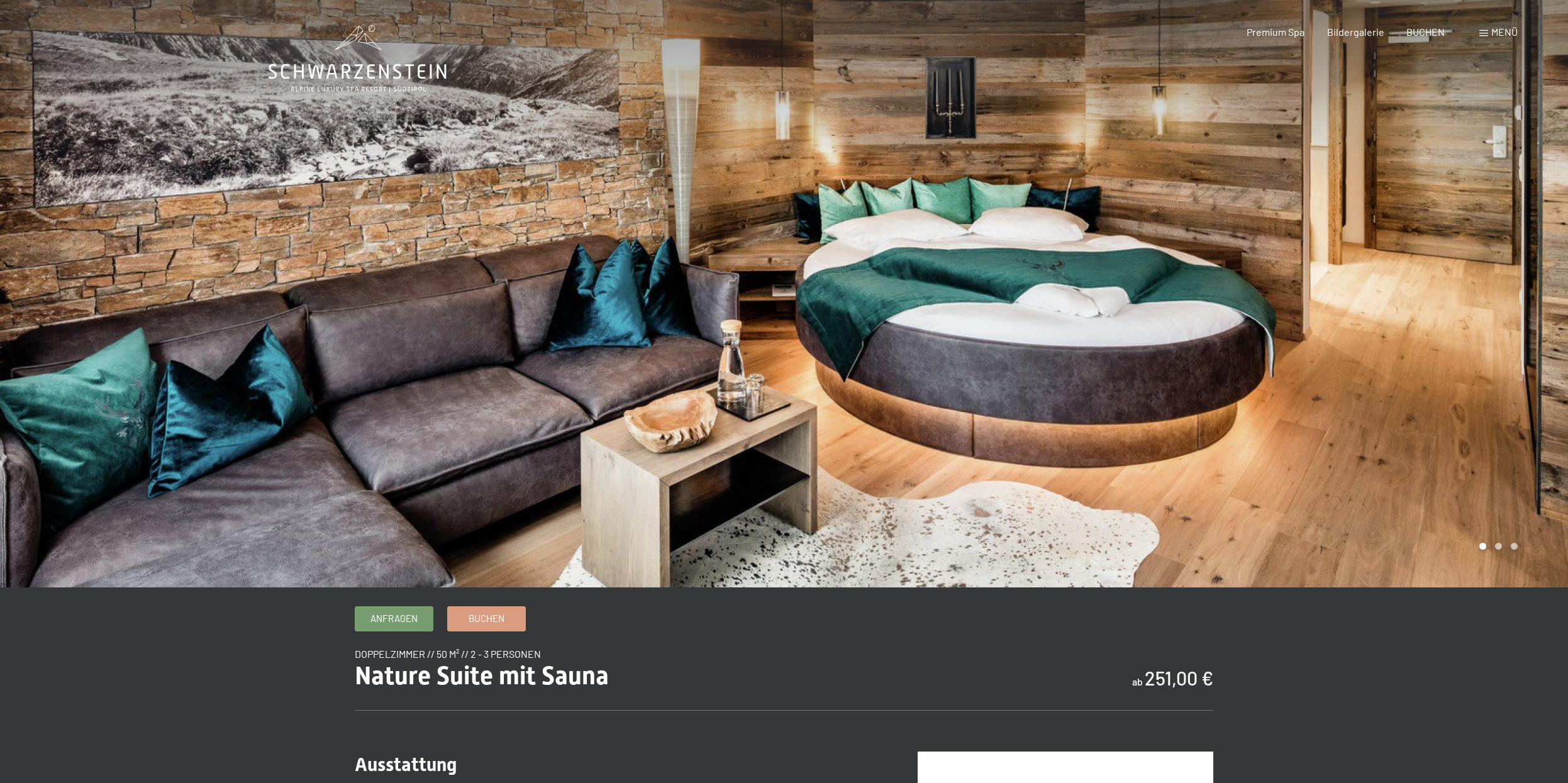
click at [1412, 275] on div at bounding box center [1176, 294] width 784 height 588
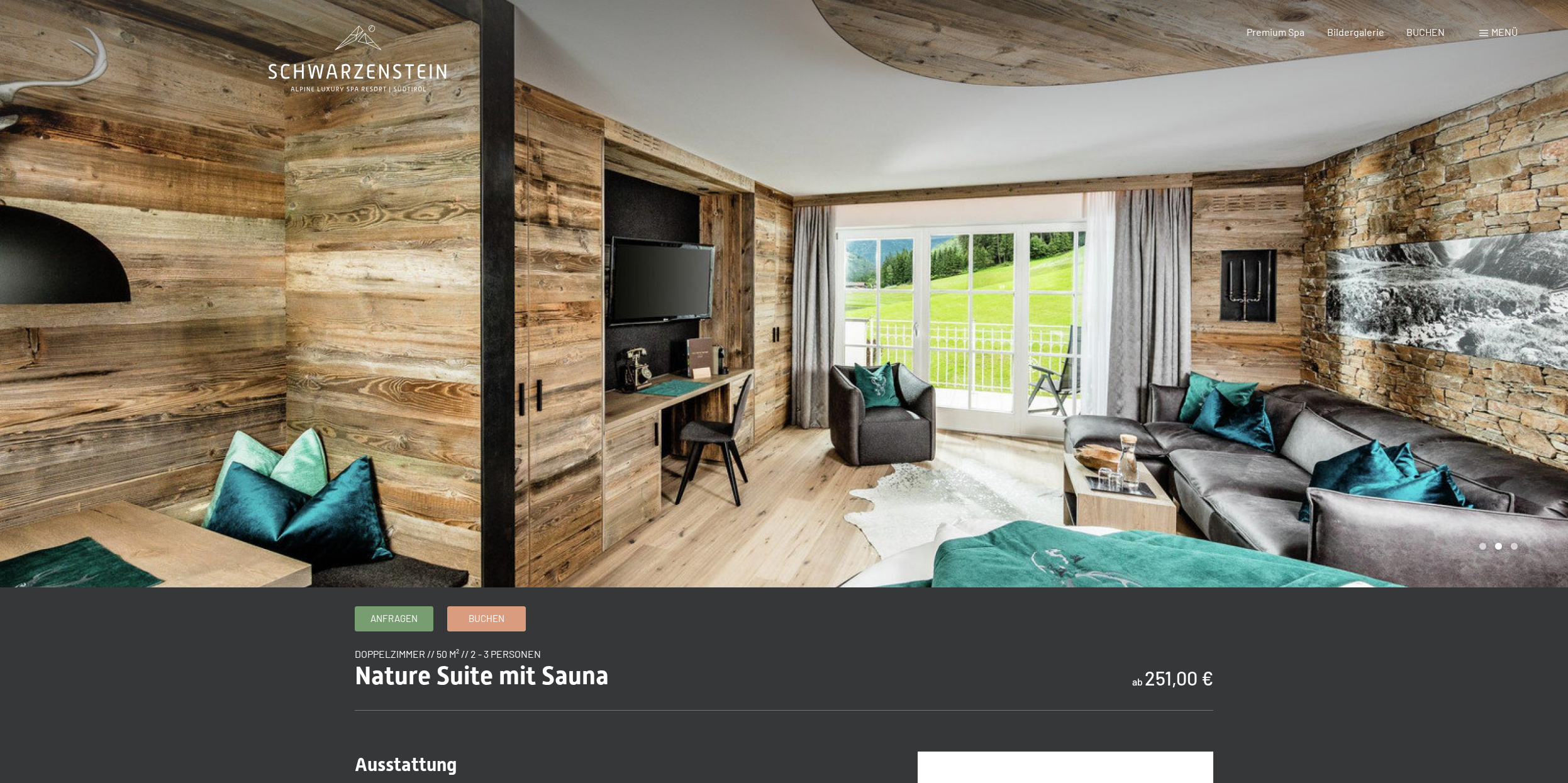
click at [1403, 251] on div at bounding box center [1176, 294] width 784 height 588
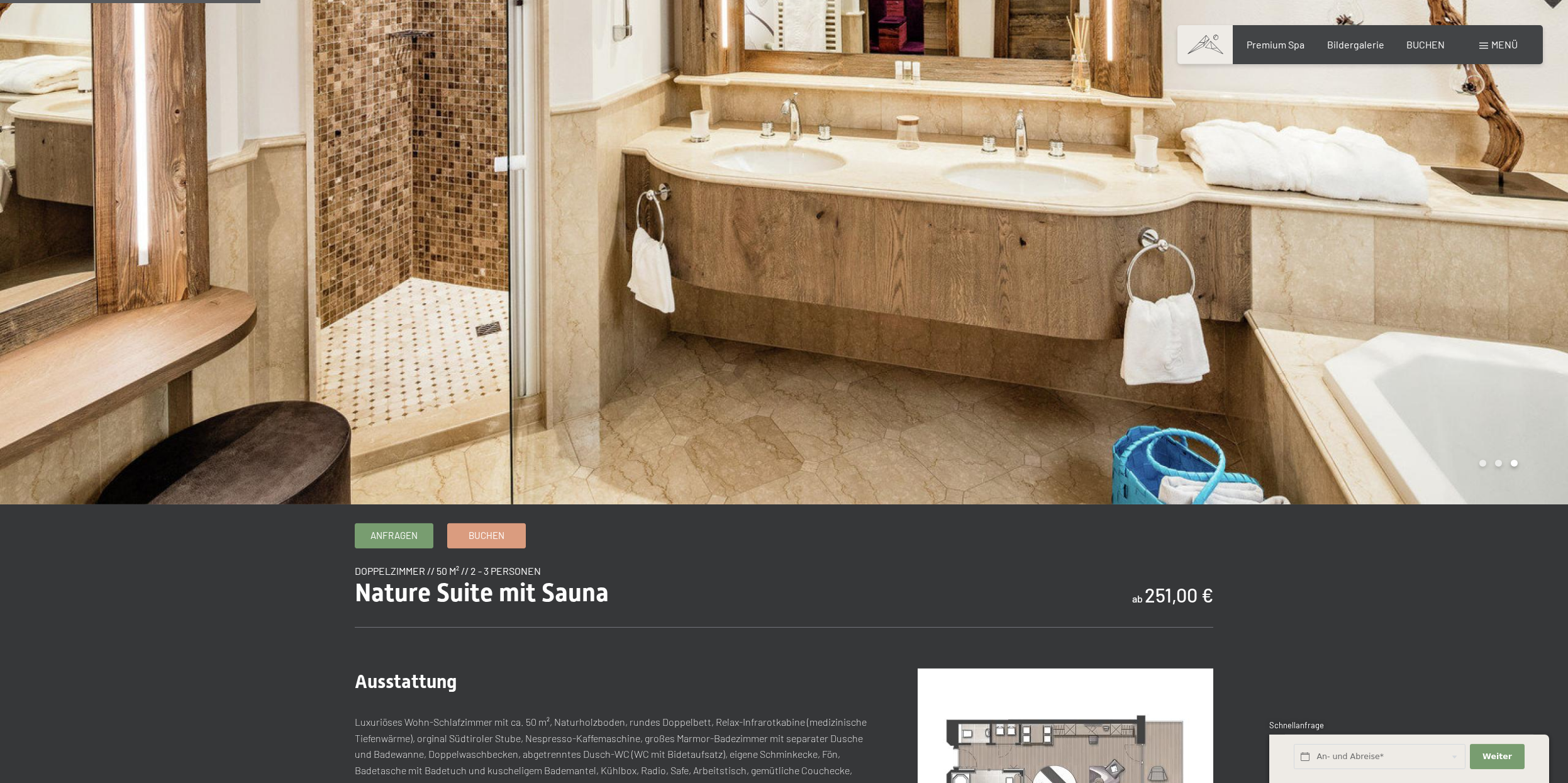
scroll to position [256, 0]
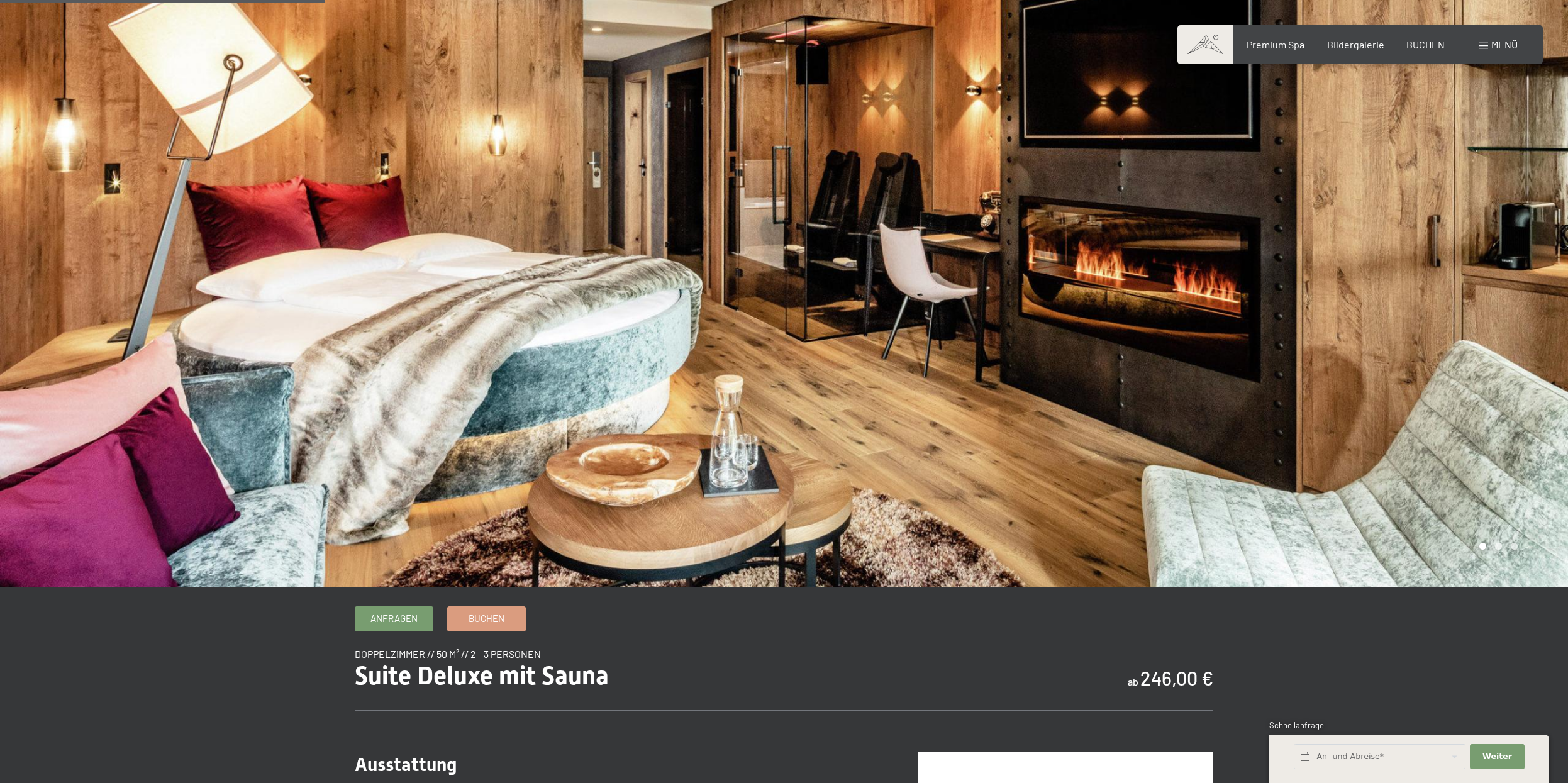
scroll to position [321, 0]
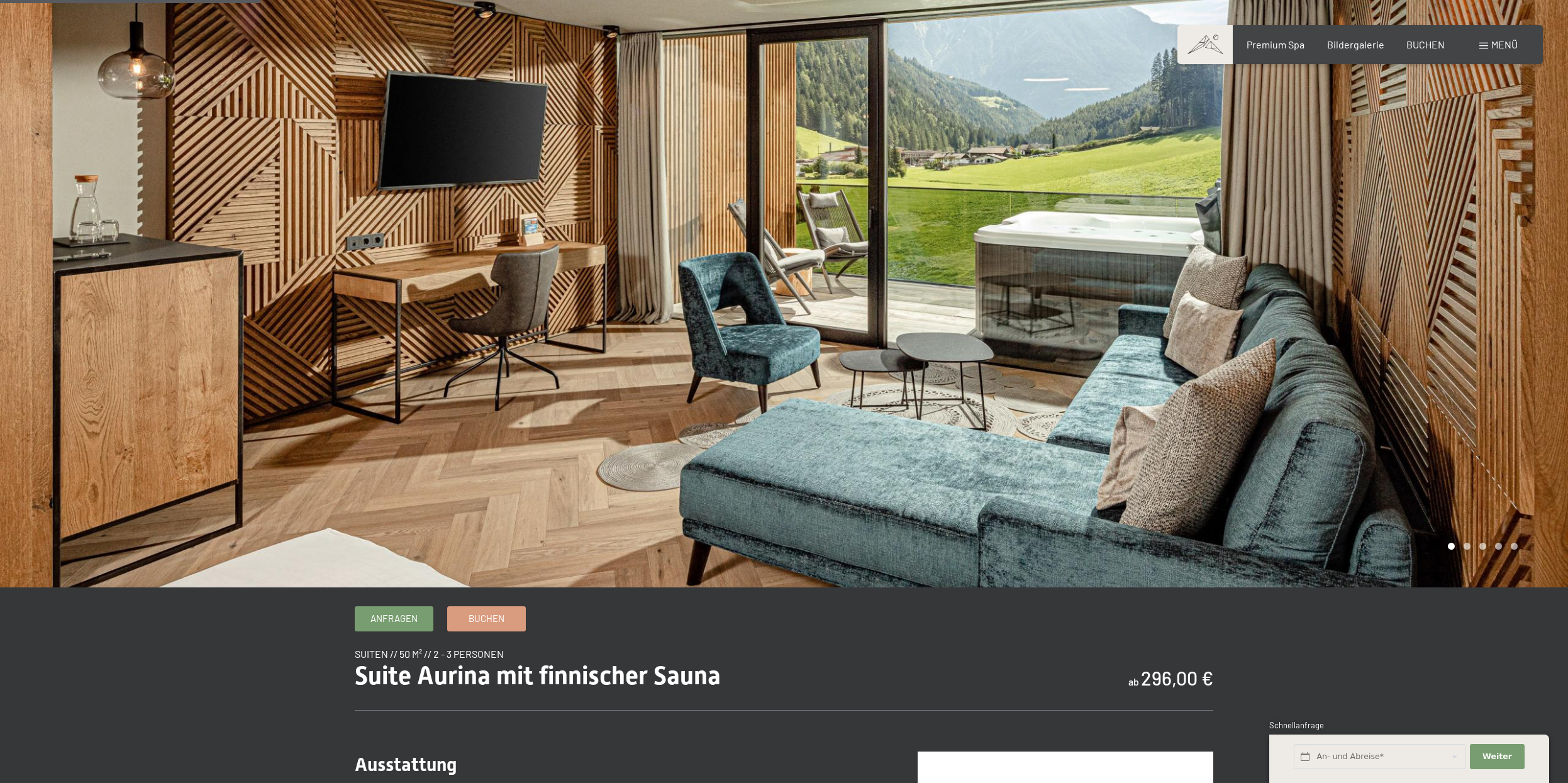
scroll to position [256, 0]
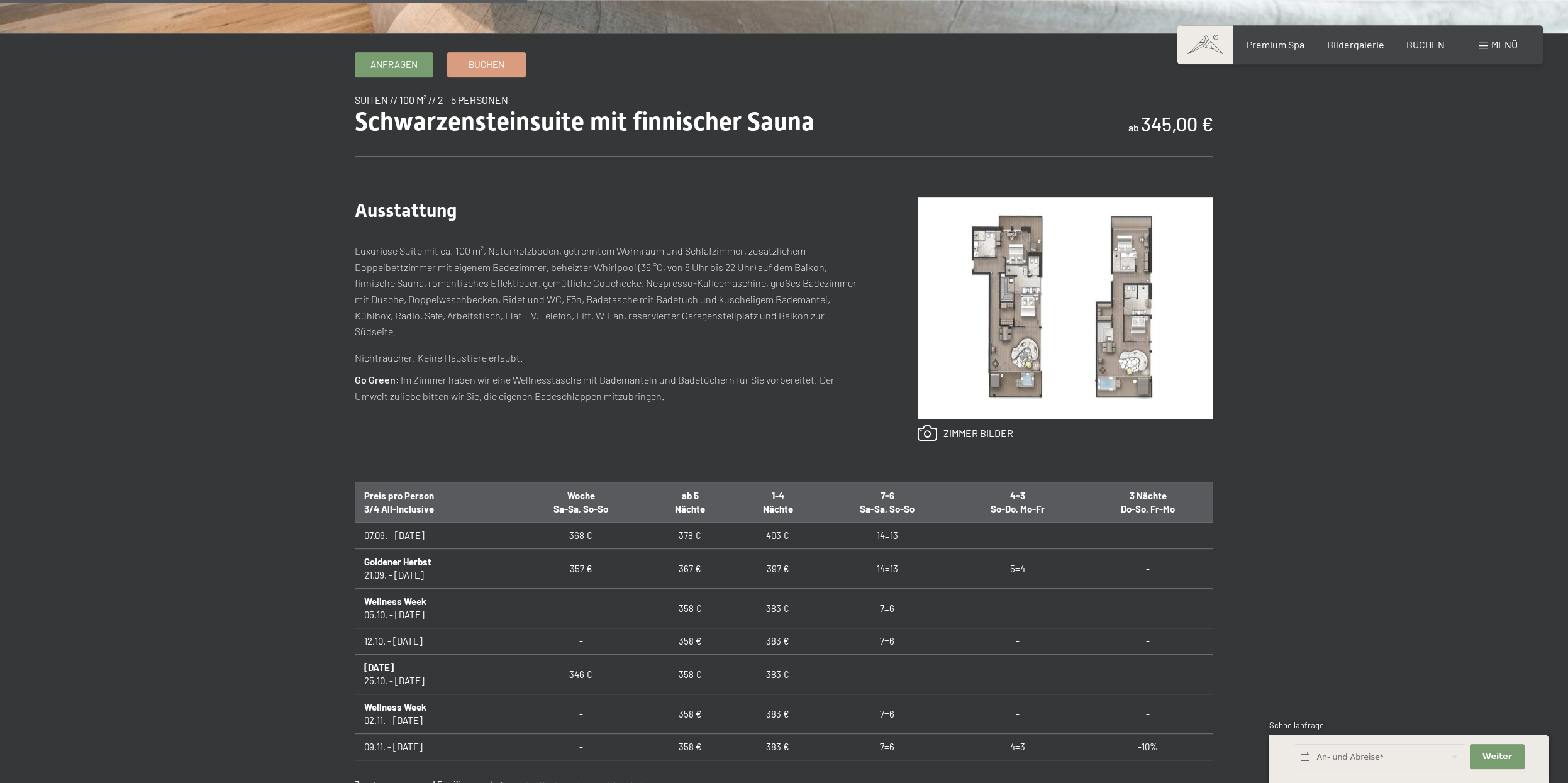
scroll to position [706, 0]
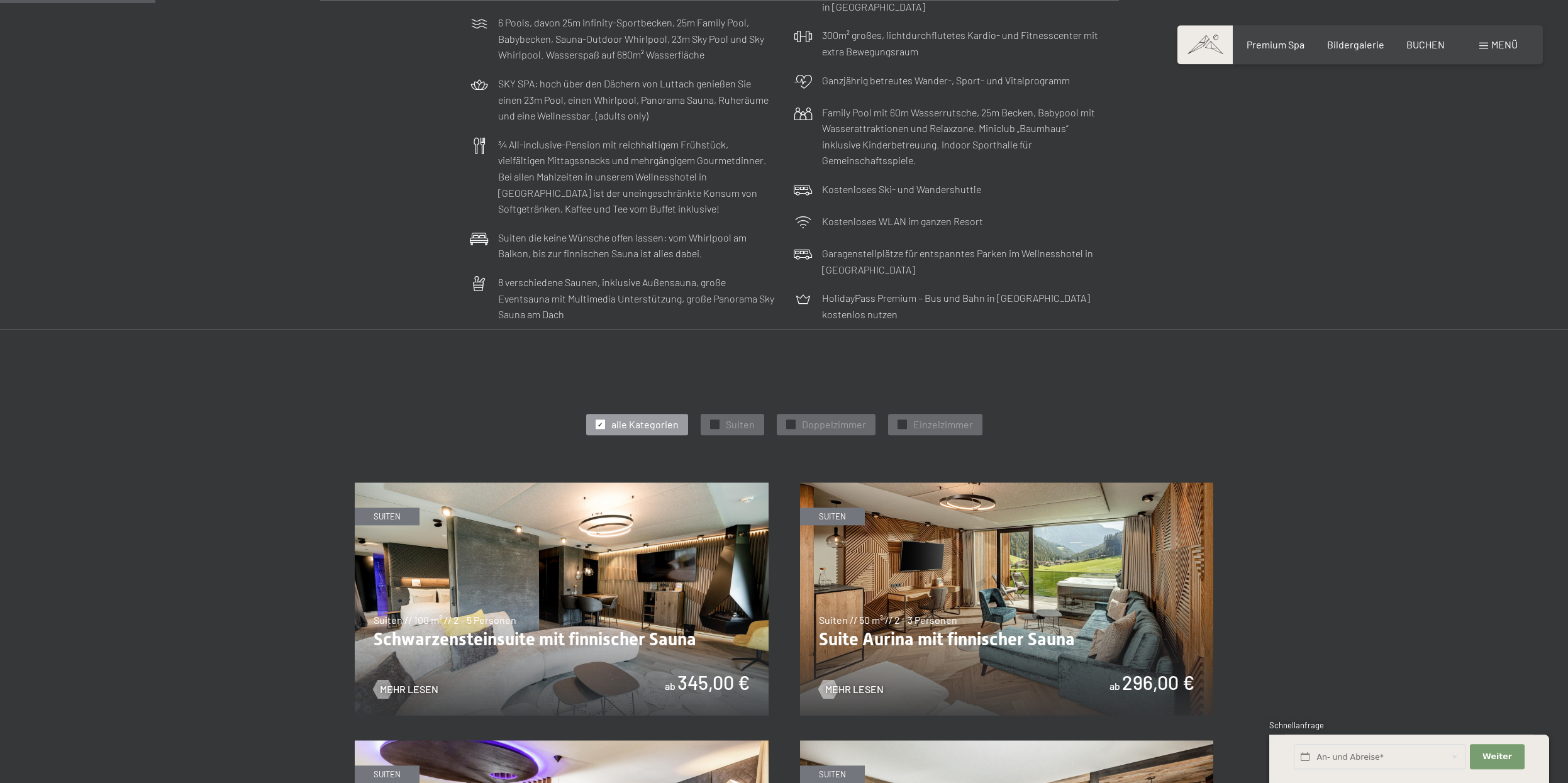
scroll to position [514, 0]
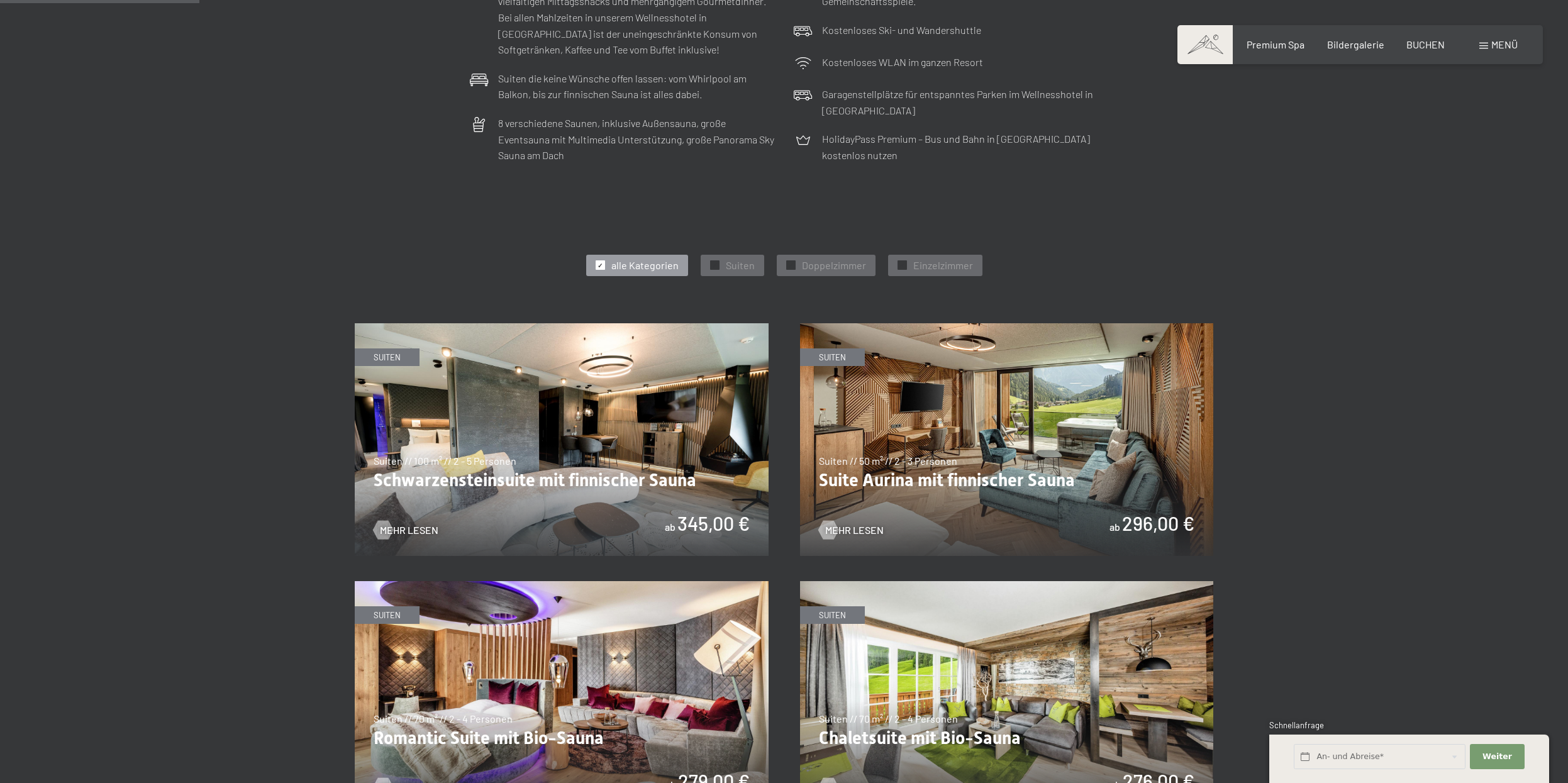
click at [986, 400] on img at bounding box center [1007, 440] width 414 height 233
click at [612, 581] on img at bounding box center [561, 697] width 414 height 233
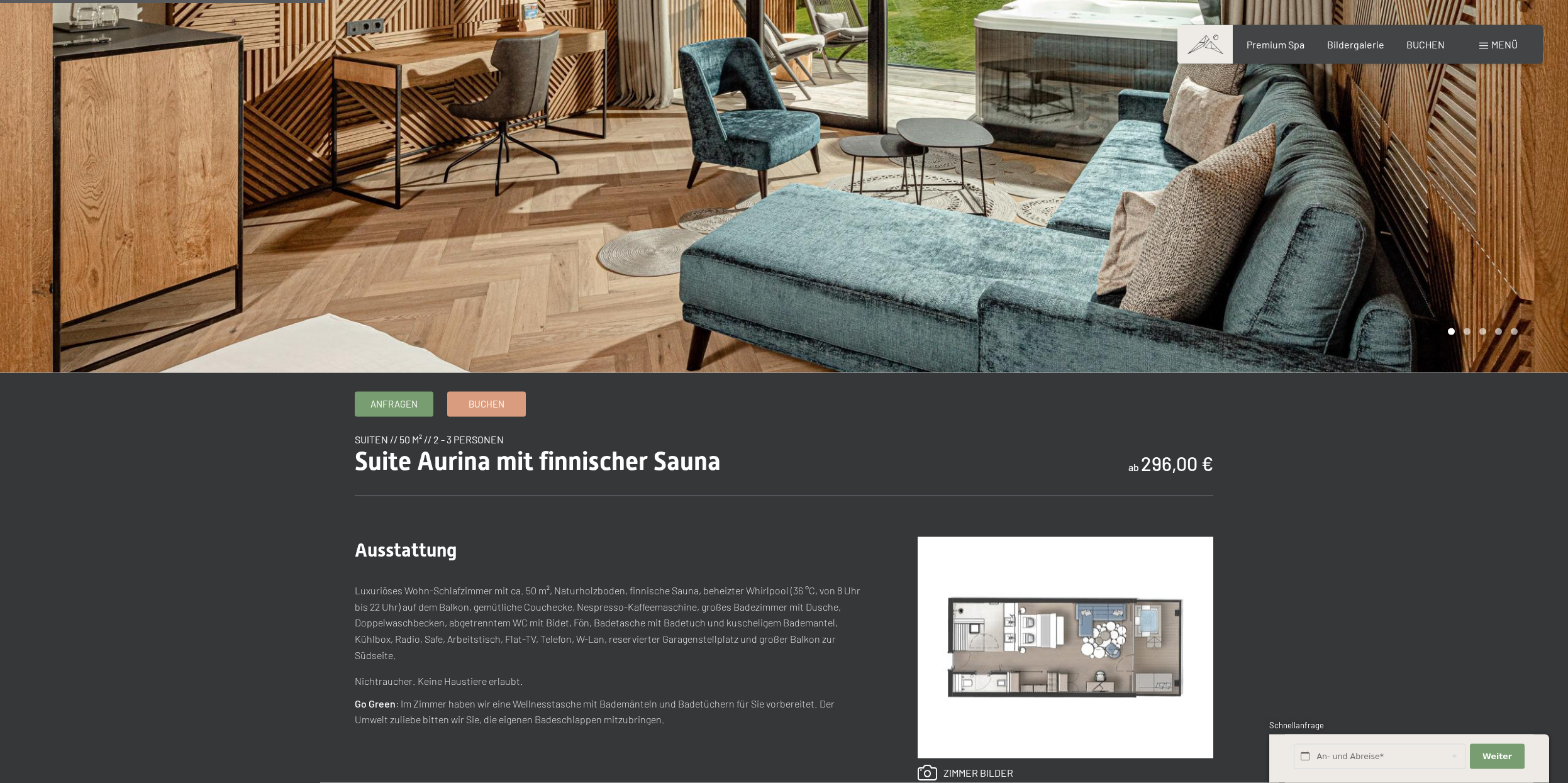
scroll to position [321, 0]
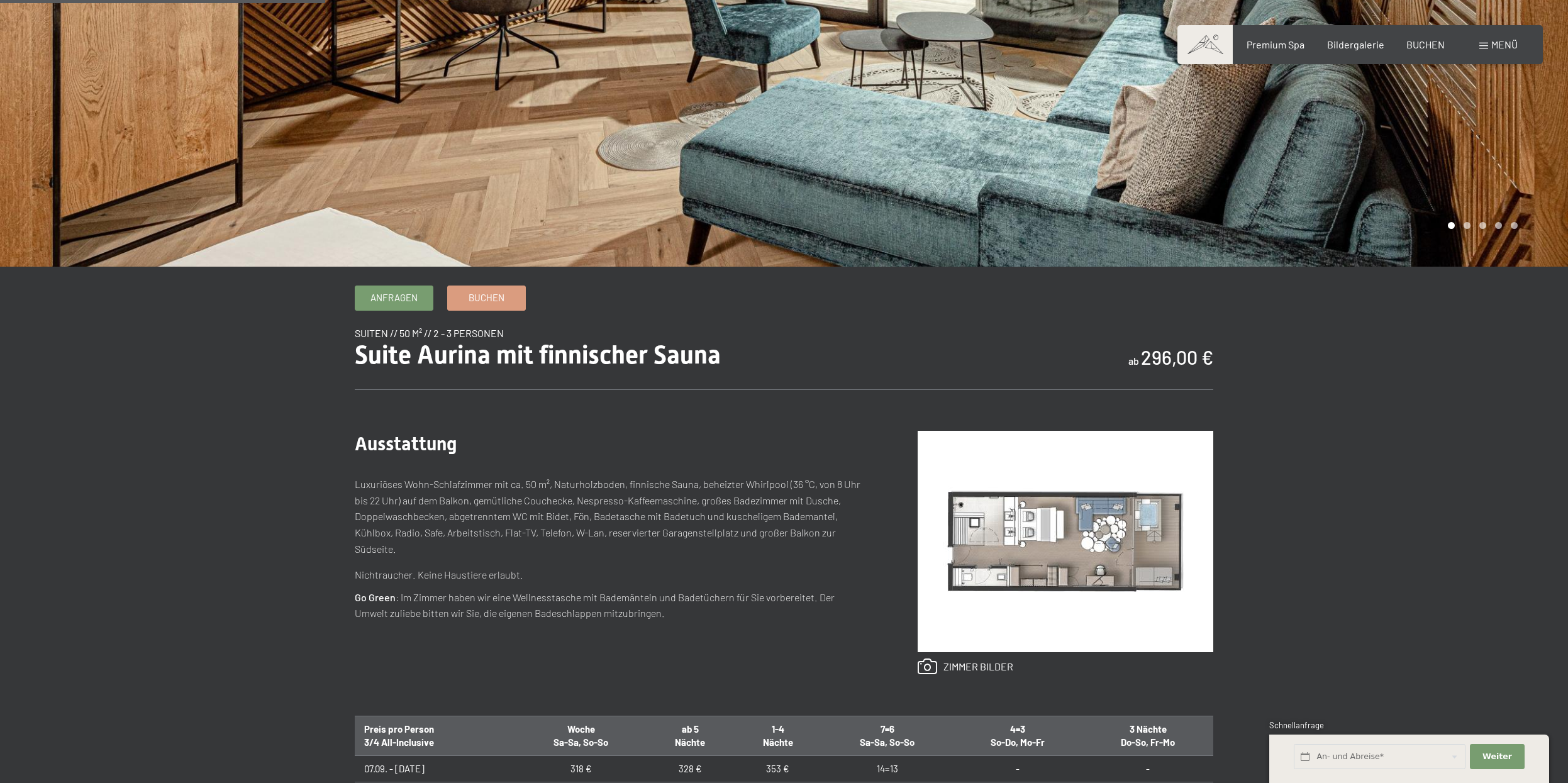
click at [1064, 521] on img at bounding box center [1065, 541] width 296 height 222
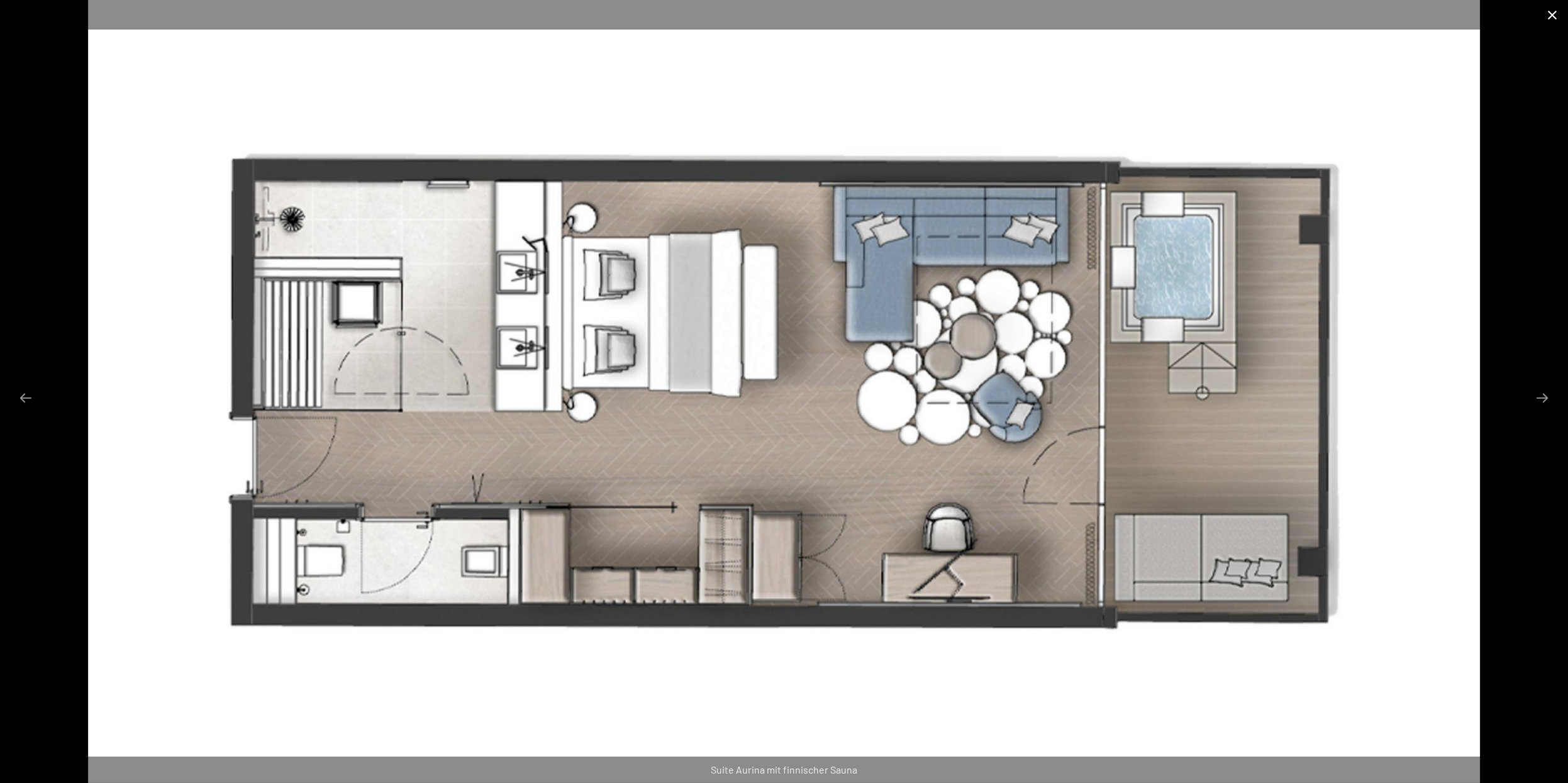
click at [1555, 17] on button "Close gallery" at bounding box center [1552, 15] width 32 height 30
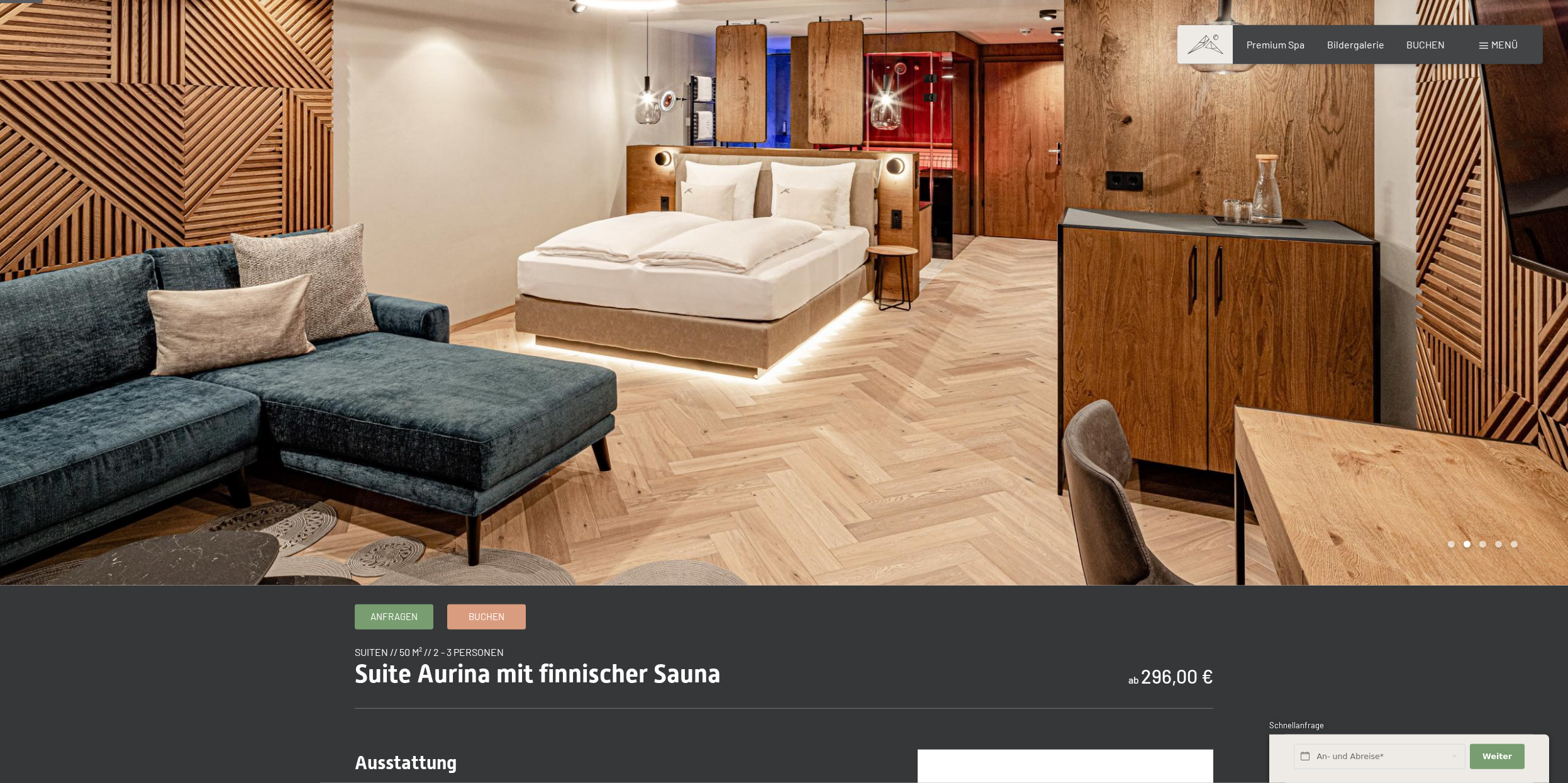
scroll to position [0, 0]
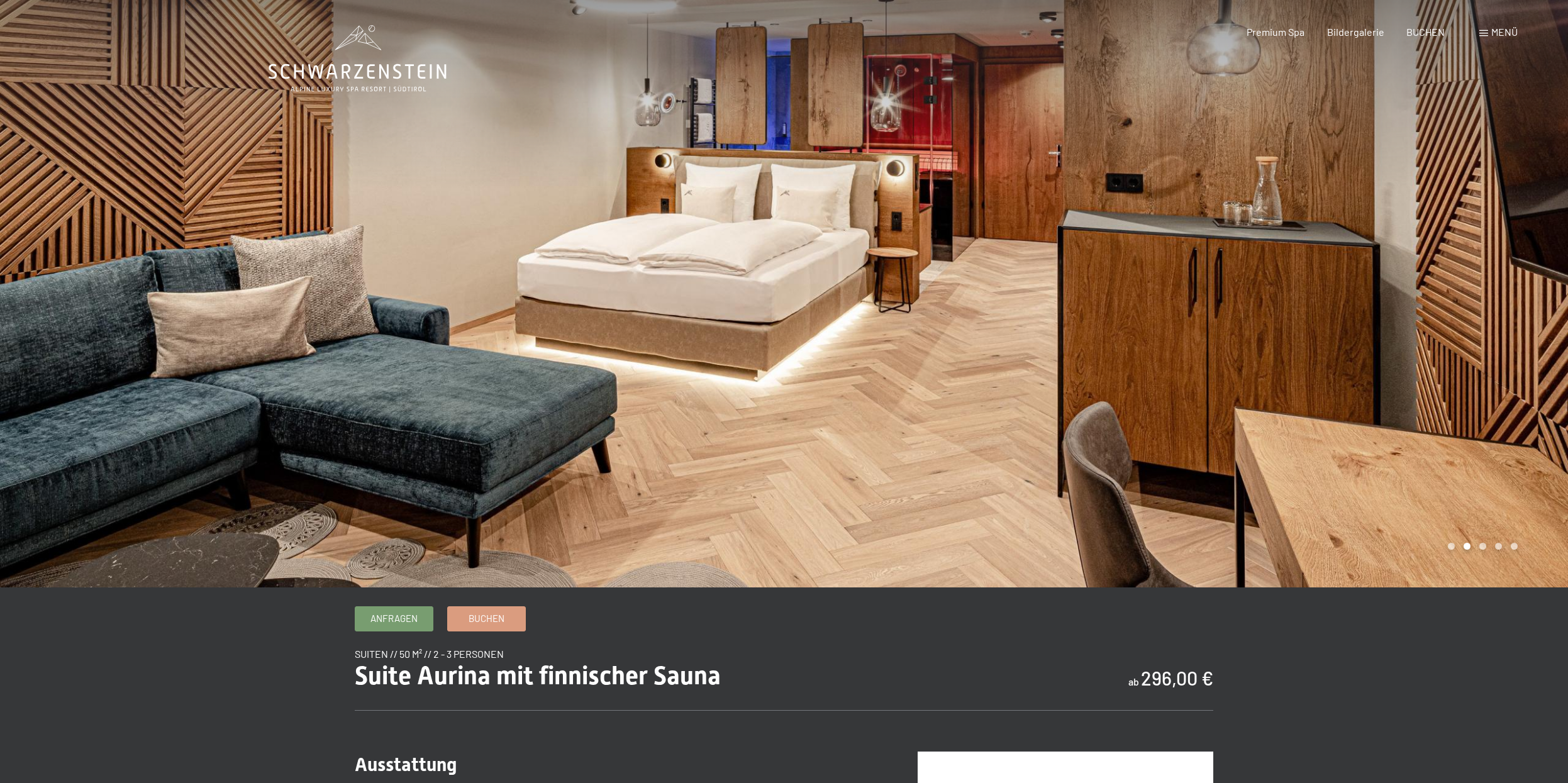
click at [1512, 294] on div at bounding box center [1176, 294] width 784 height 588
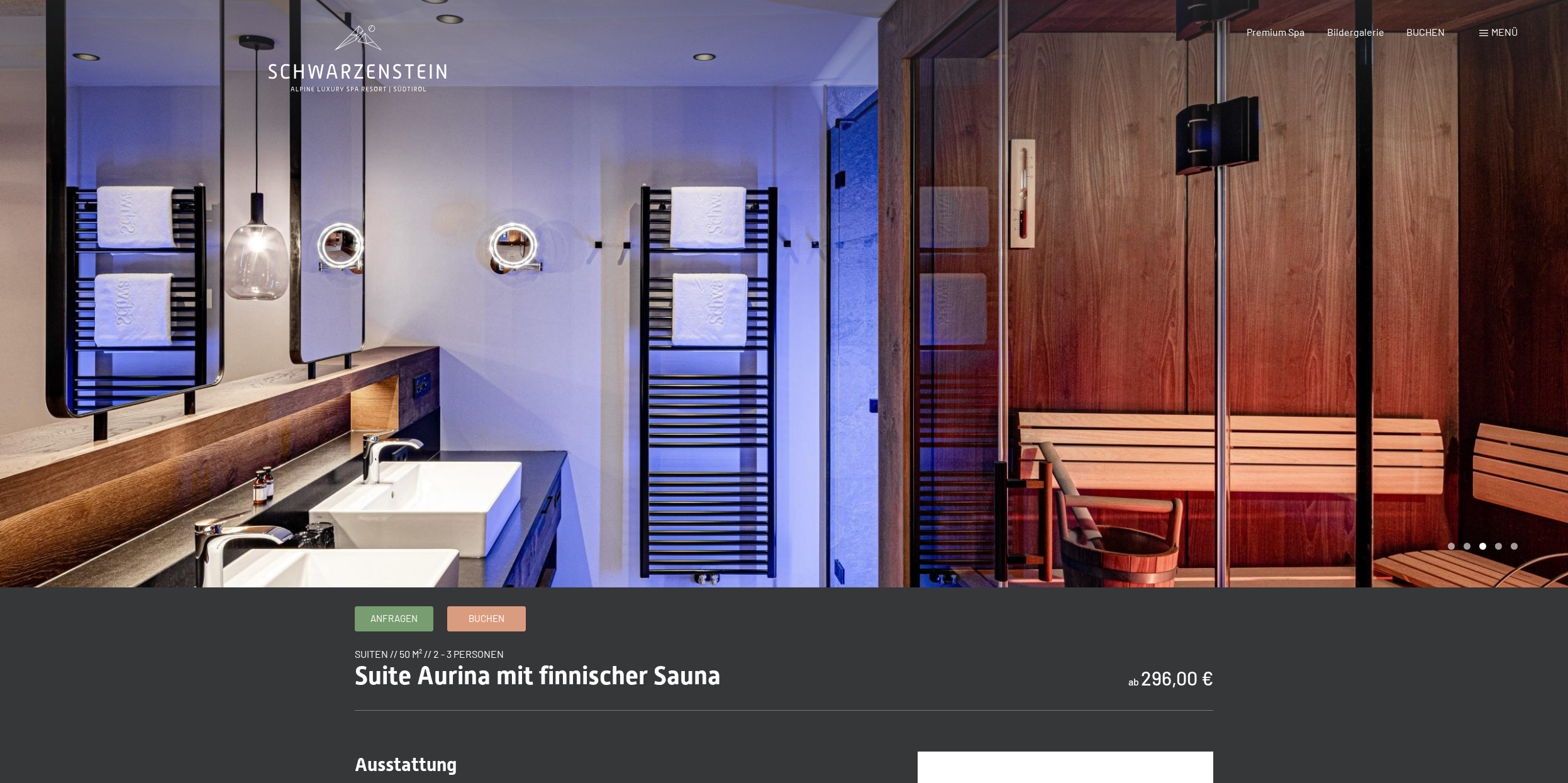
click at [1511, 291] on div at bounding box center [1176, 294] width 784 height 588
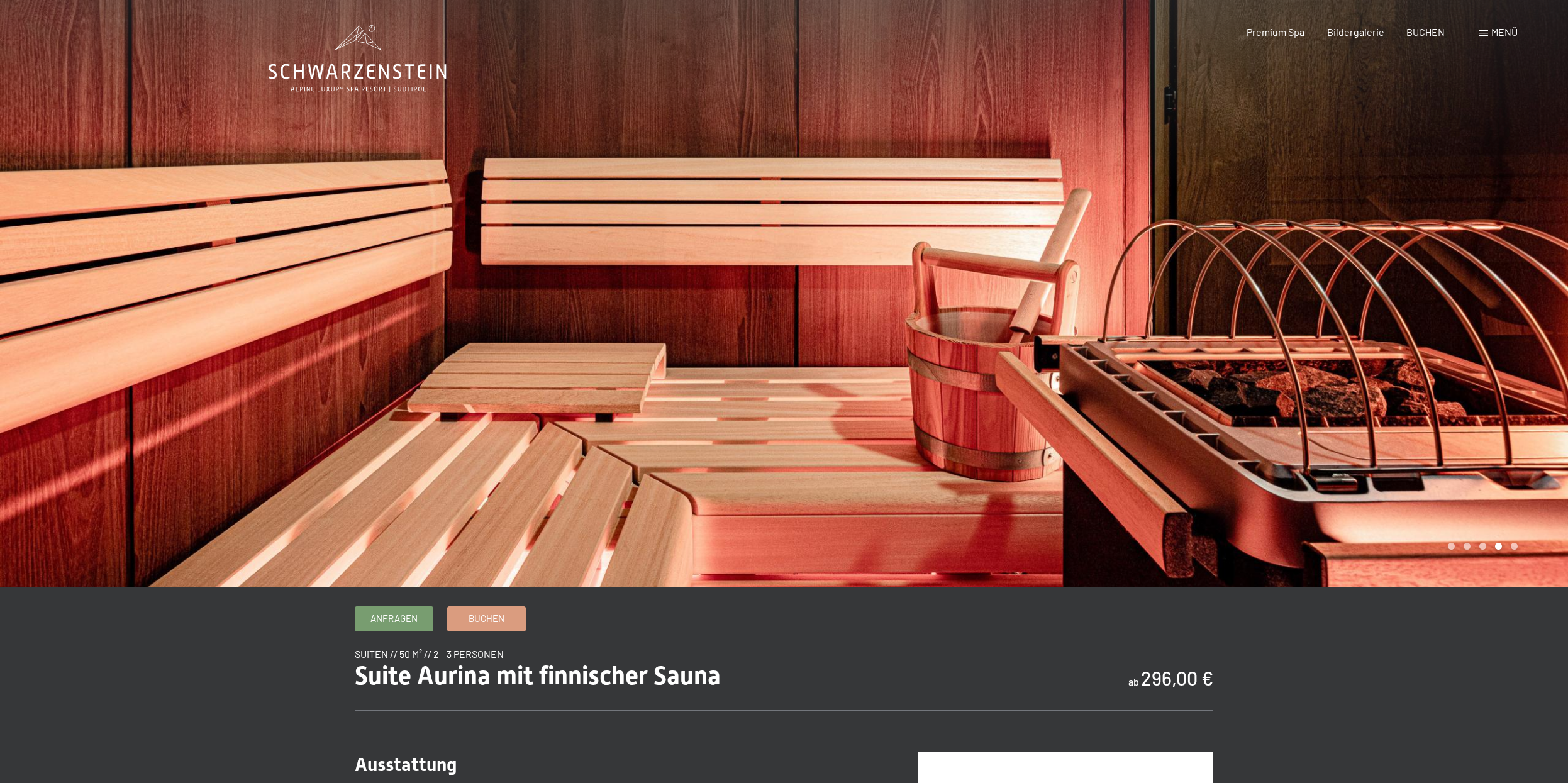
click at [1511, 291] on div at bounding box center [1176, 294] width 784 height 588
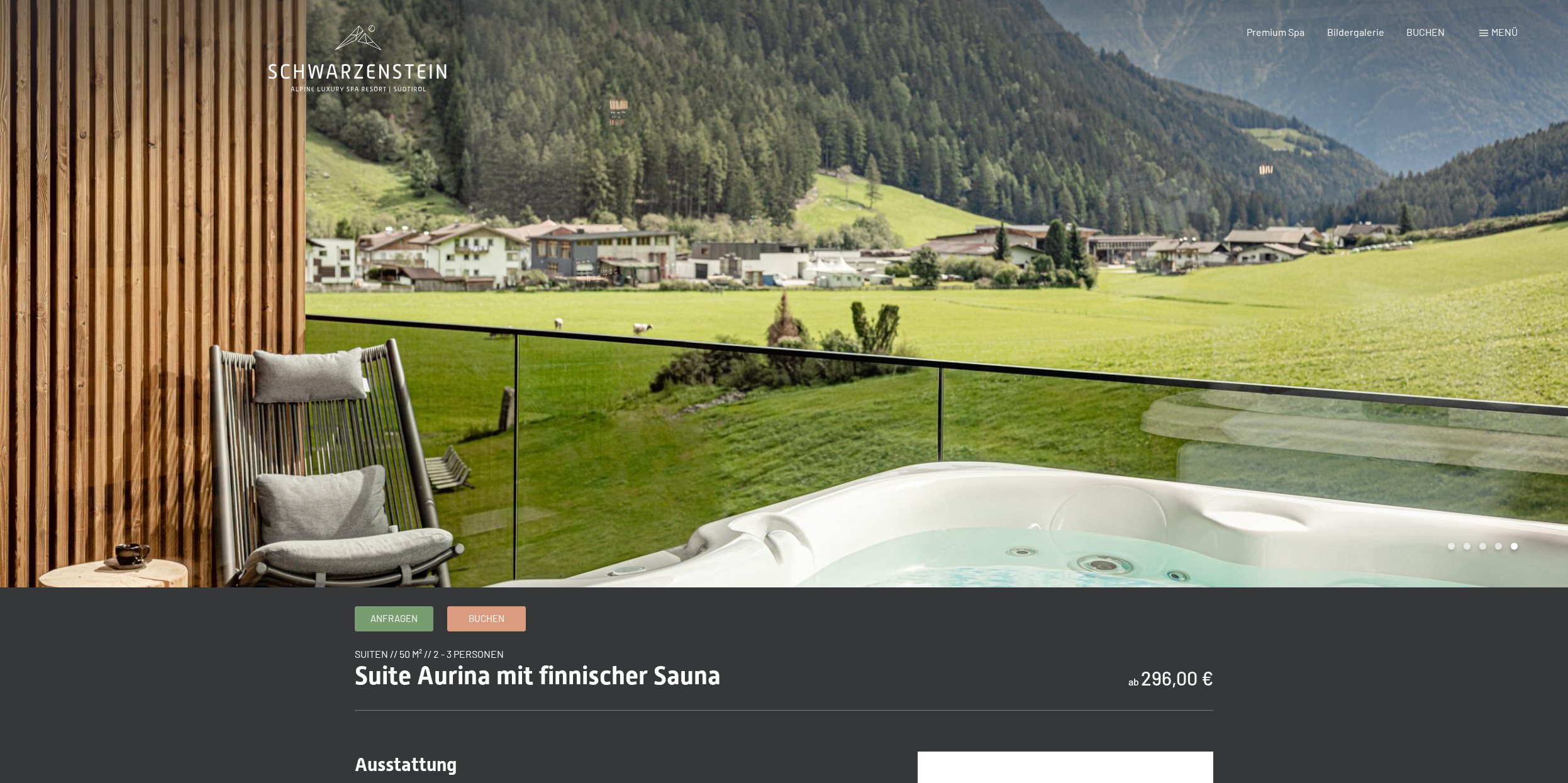
click at [1511, 291] on div at bounding box center [1176, 294] width 784 height 588
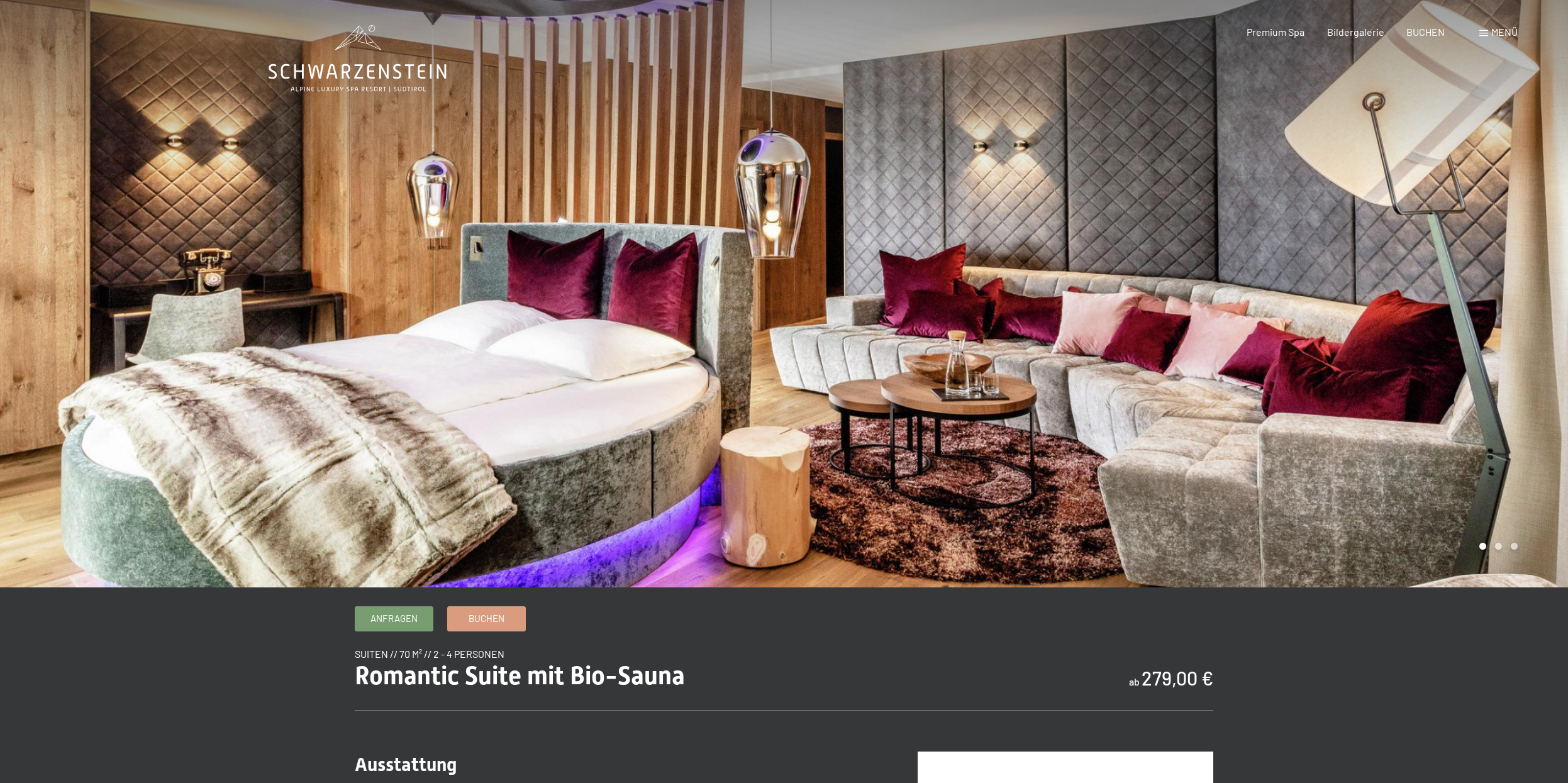
click at [1518, 274] on div at bounding box center [1176, 294] width 784 height 588
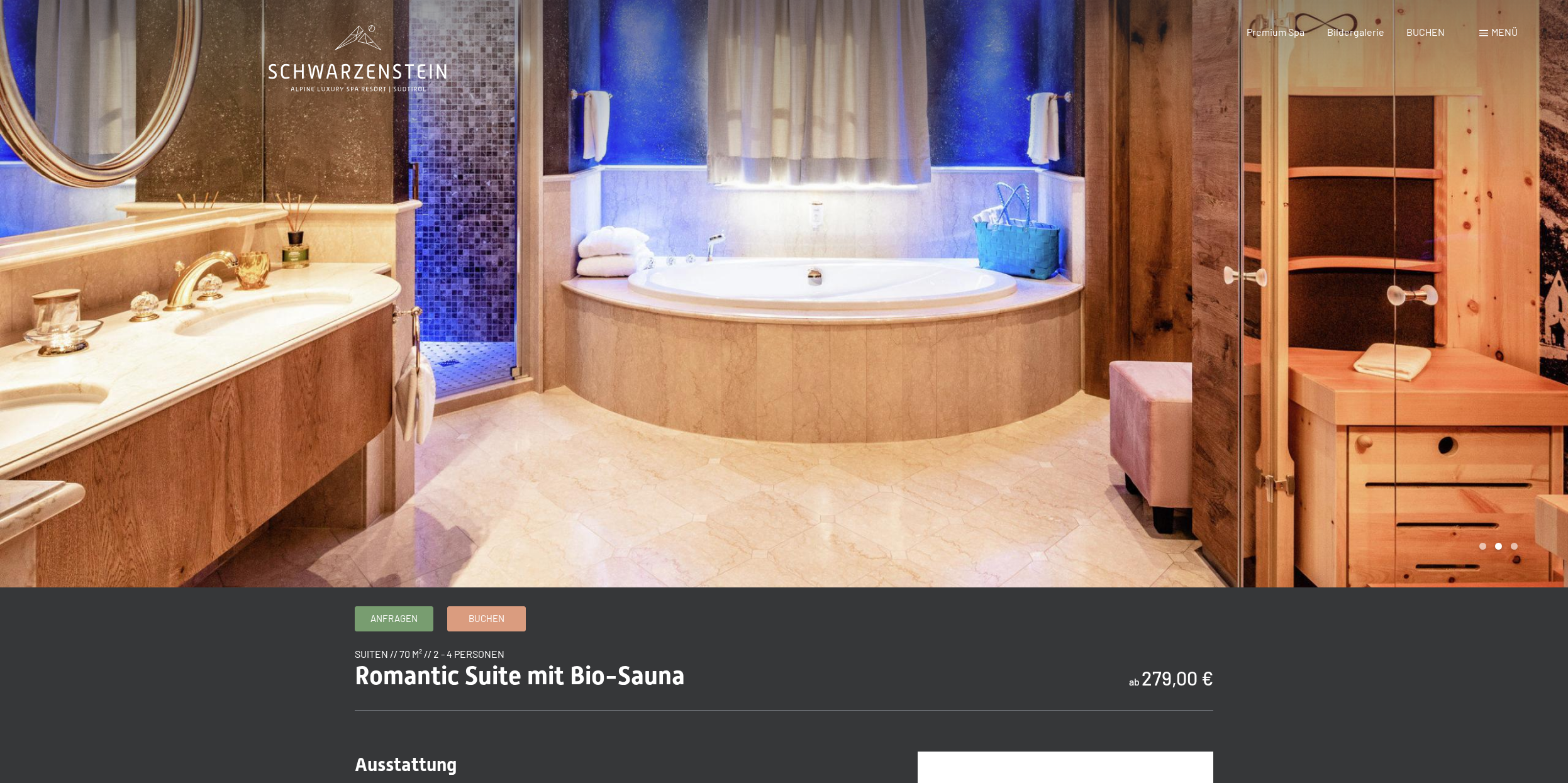
click at [1494, 266] on div at bounding box center [1176, 294] width 784 height 588
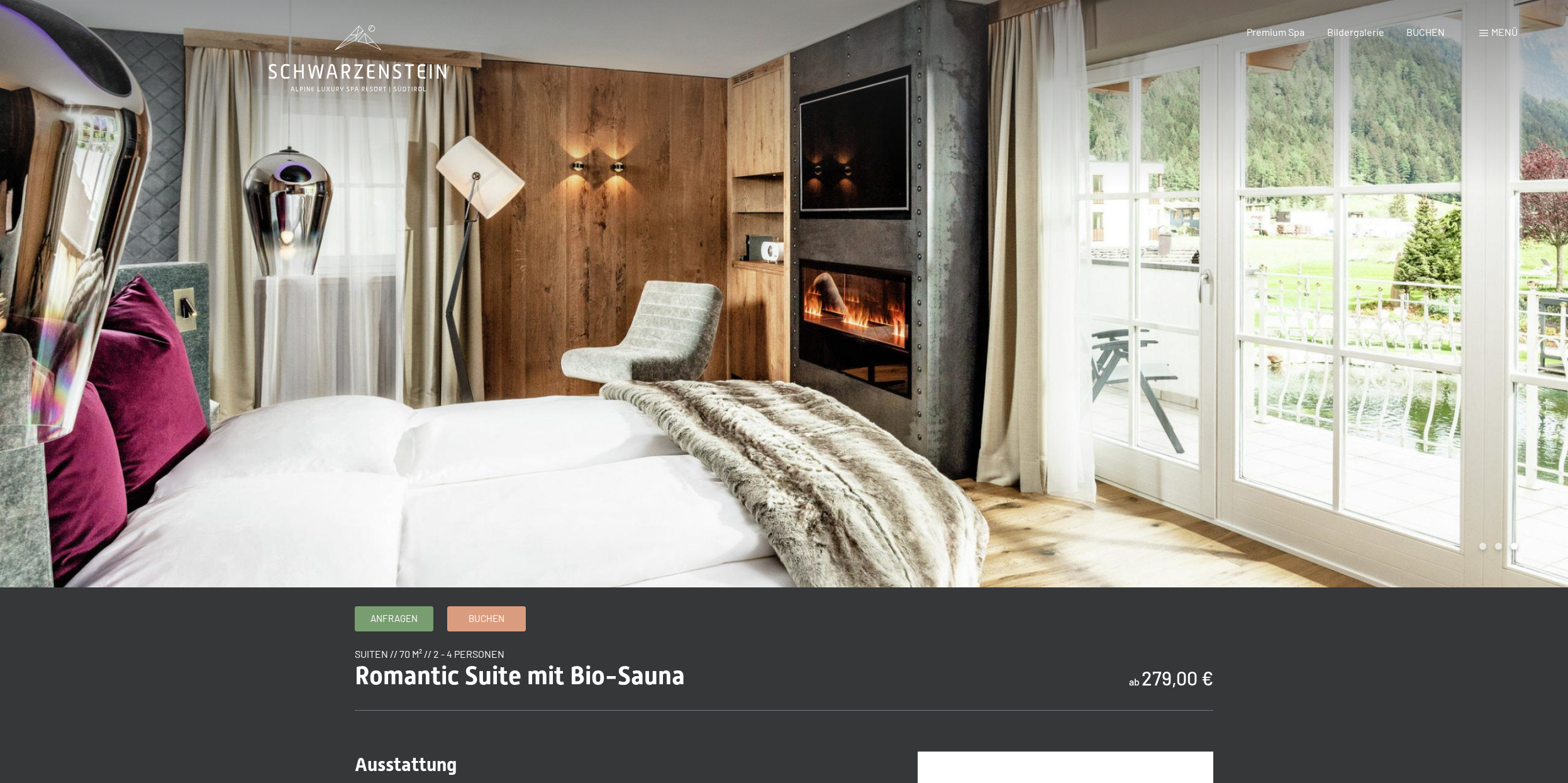
click at [1494, 266] on div at bounding box center [1176, 294] width 784 height 588
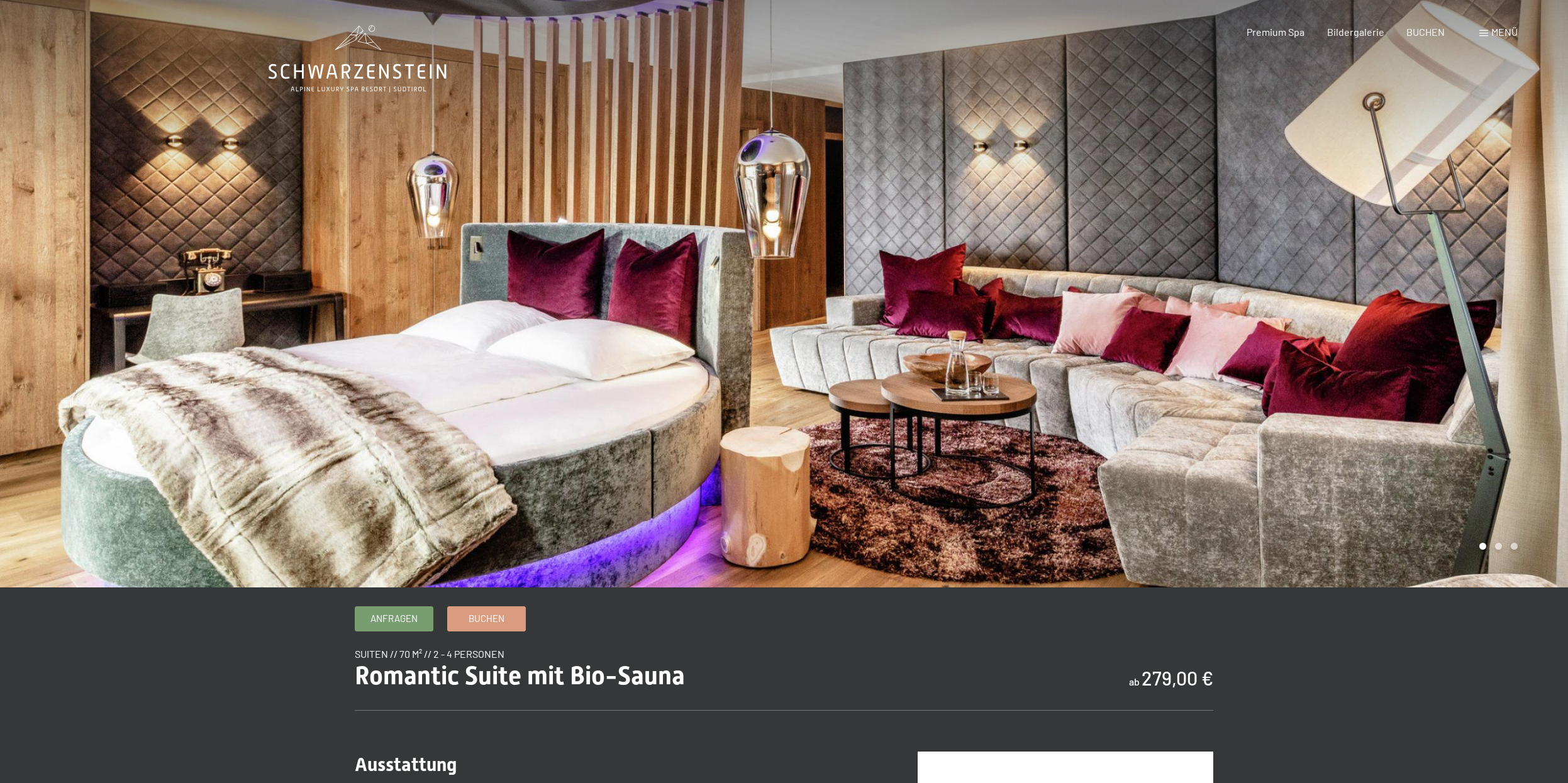
click at [1494, 266] on div at bounding box center [1176, 294] width 784 height 588
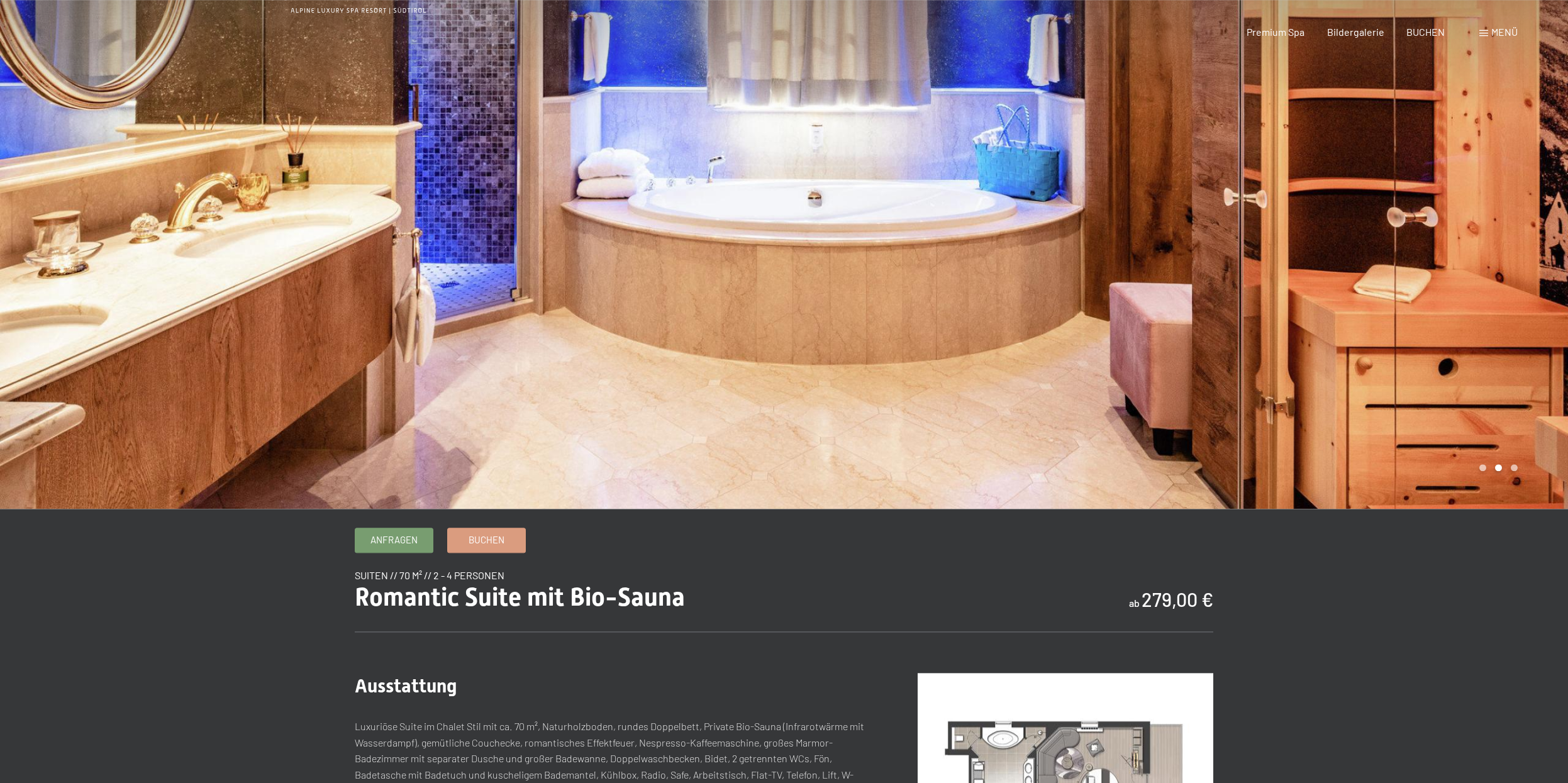
scroll to position [256, 0]
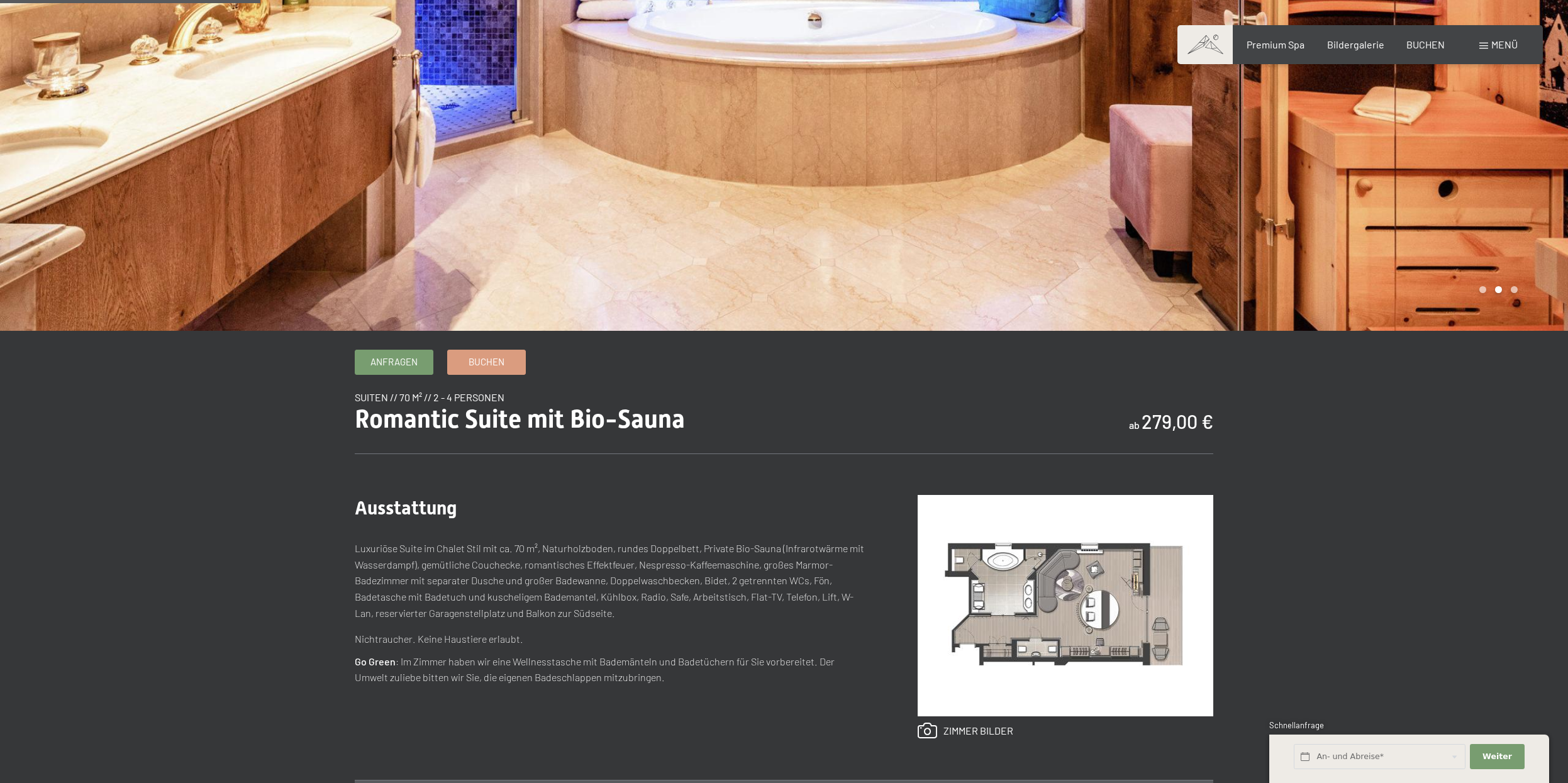
click at [1135, 528] on img at bounding box center [1065, 606] width 296 height 222
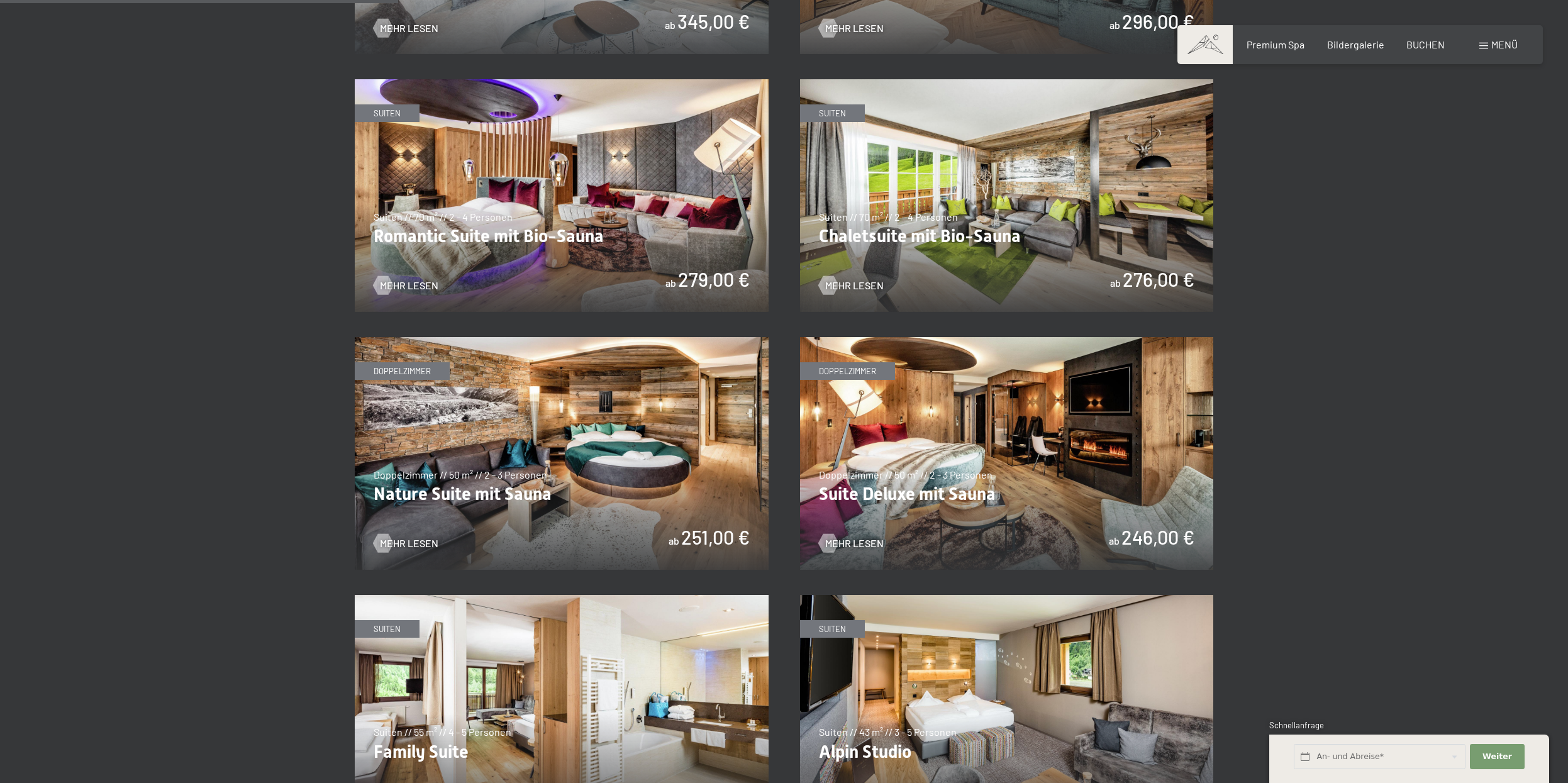
scroll to position [1027, 0]
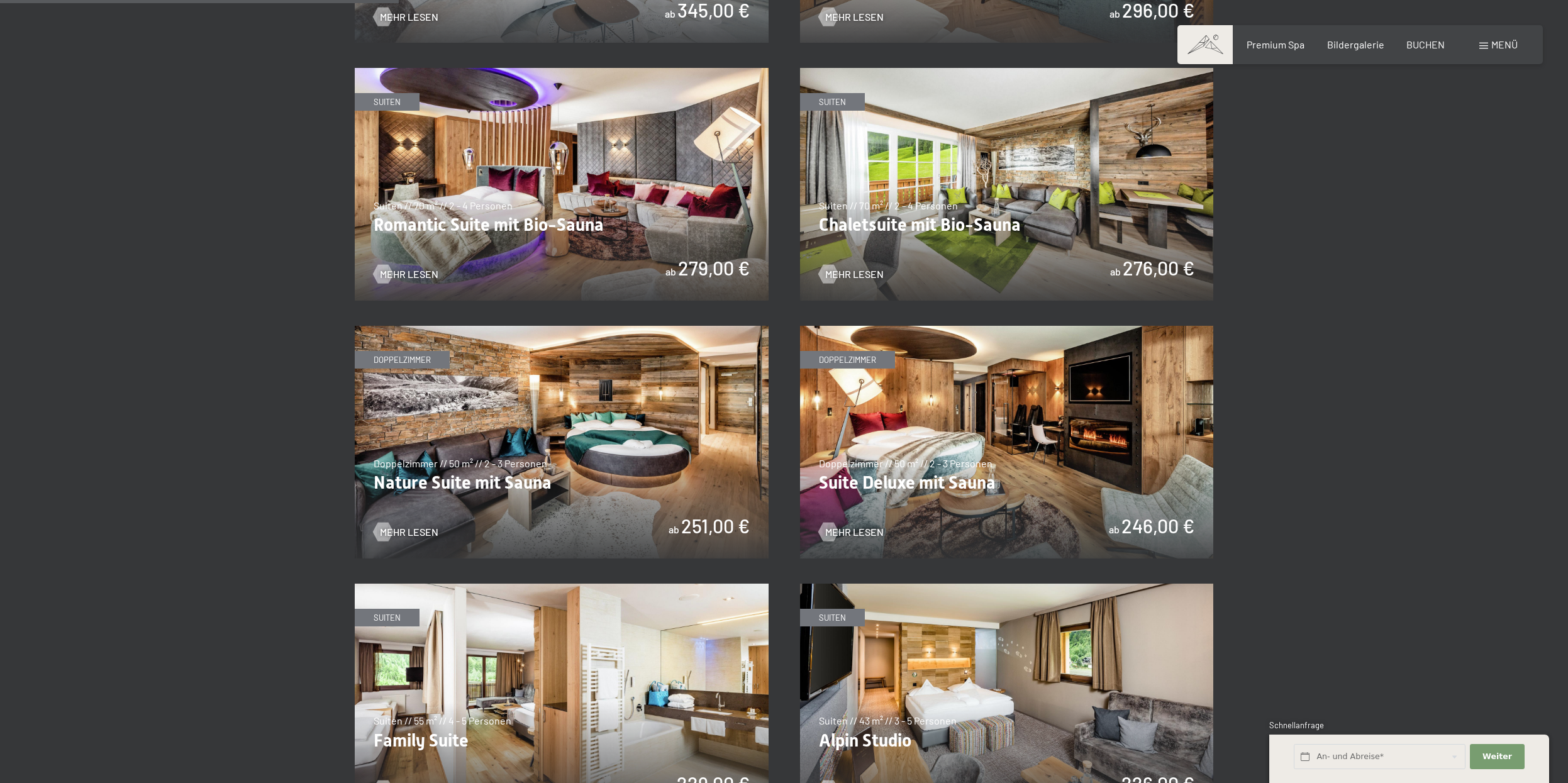
click at [629, 401] on img at bounding box center [561, 441] width 414 height 233
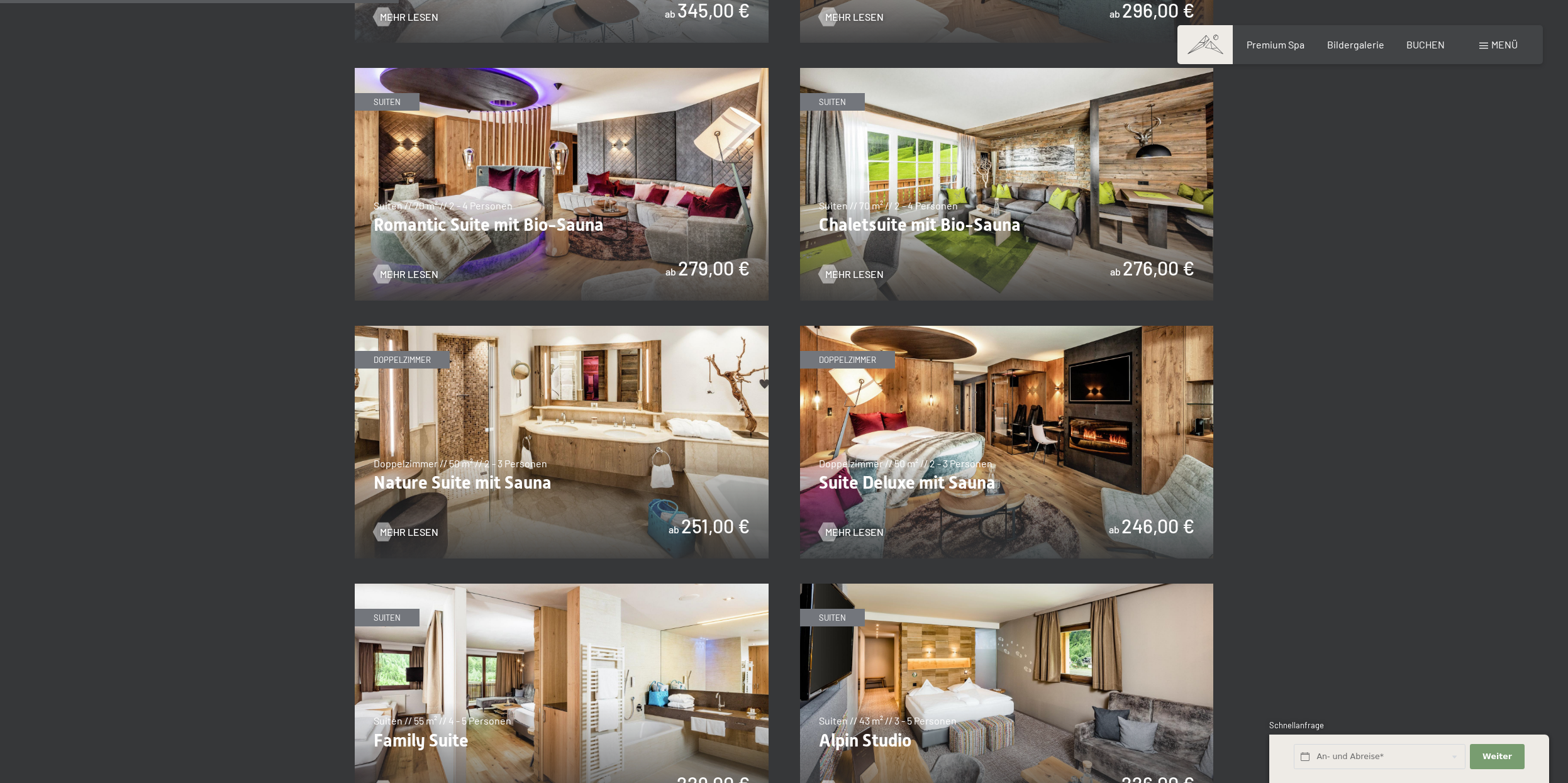
click at [642, 386] on img at bounding box center [561, 441] width 414 height 233
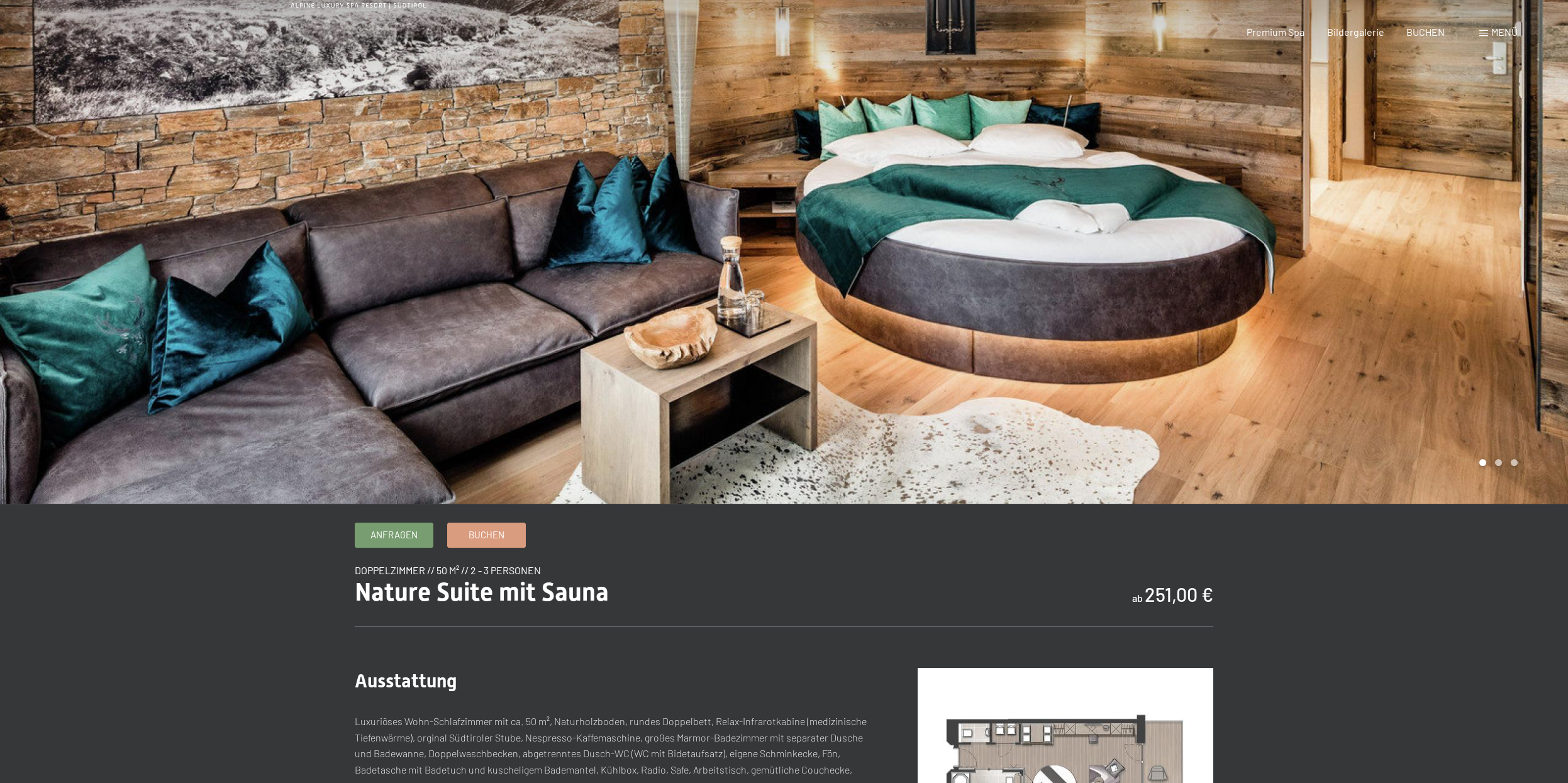
scroll to position [321, 0]
